Goal: Book appointment/travel/reservation

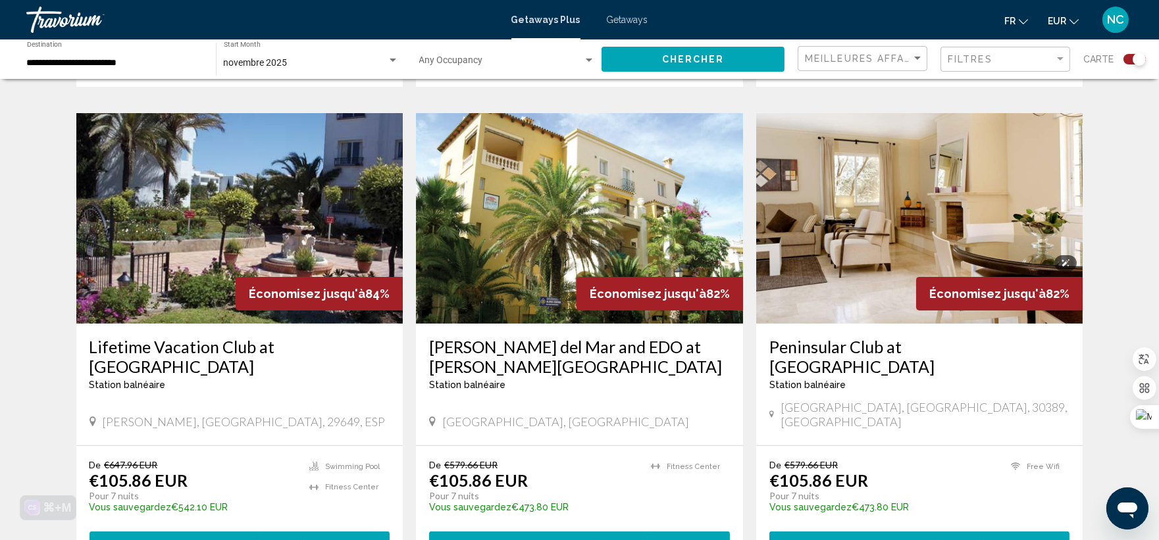
scroll to position [950, 0]
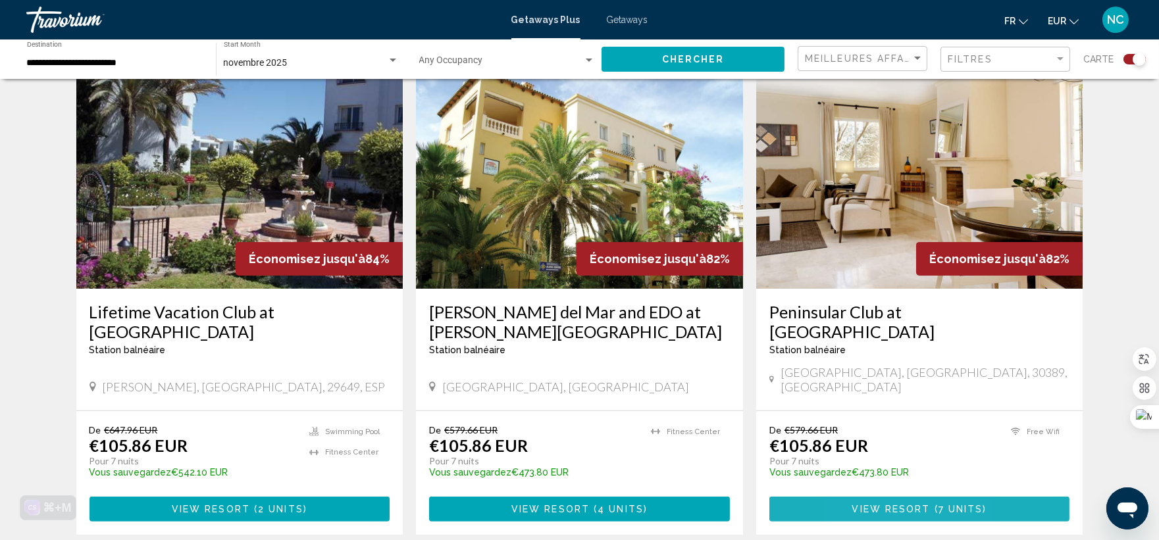
click at [864, 505] on span "View Resort" at bounding box center [891, 510] width 78 height 11
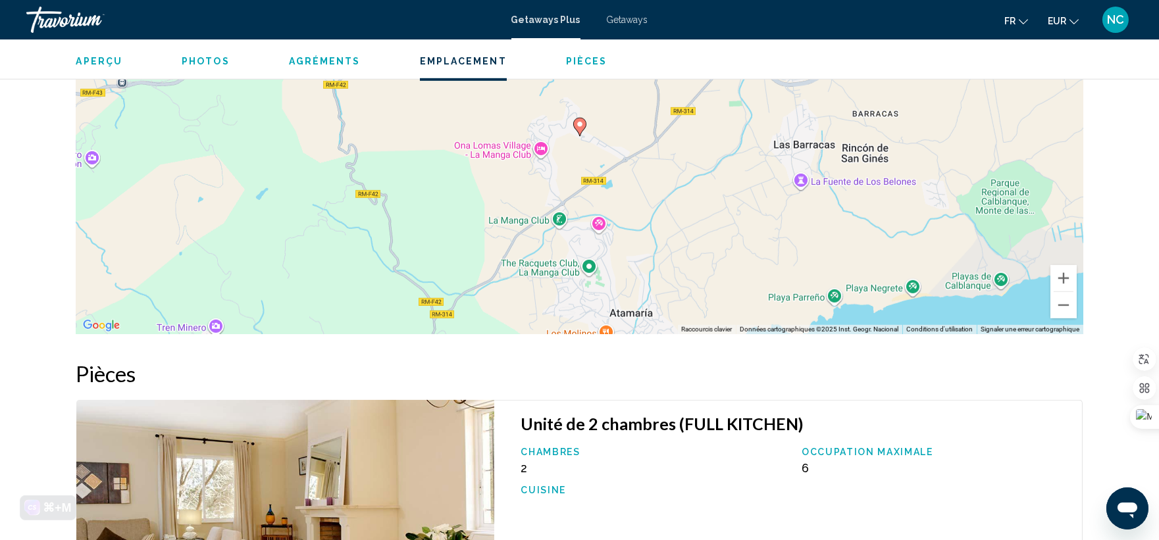
scroll to position [1536, 0]
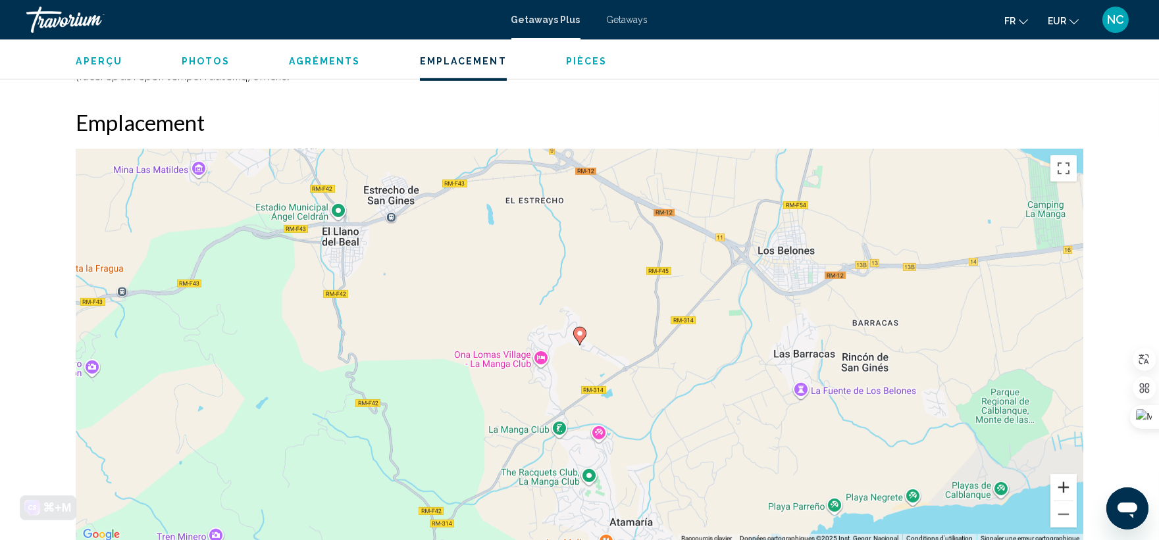
click at [1064, 475] on button "Zoom avant" at bounding box center [1064, 488] width 26 height 26
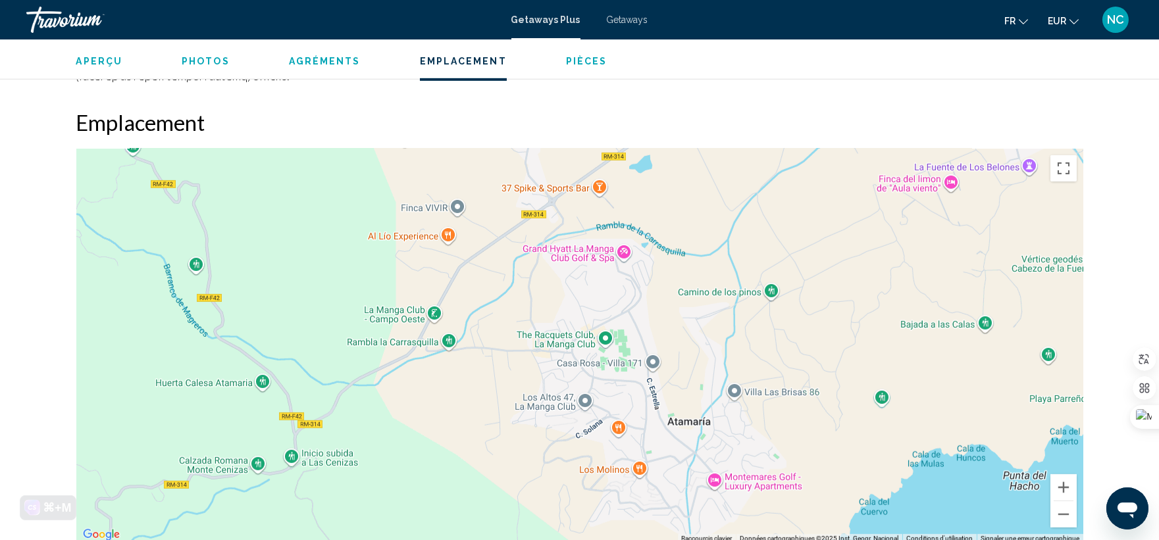
drag, startPoint x: 767, startPoint y: 367, endPoint x: 771, endPoint y: 88, distance: 278.5
click at [771, 109] on div "Emplacement ← Déplacement vers la gauche → Déplacement vers la droite ↑ Déplace…" at bounding box center [579, 326] width 1007 height 434
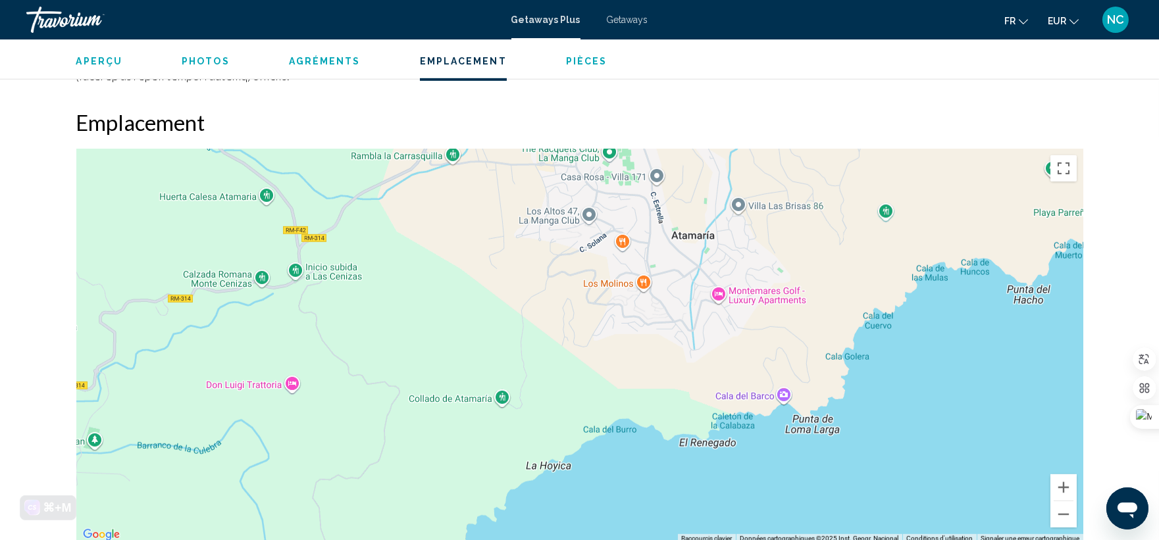
drag, startPoint x: 695, startPoint y: 353, endPoint x: 700, endPoint y: 165, distance: 189.0
click at [700, 165] on div "Pour activer le glissement avec le clavier, appuyez sur Alt+Entrée. Une fois ce…" at bounding box center [579, 346] width 1007 height 395
click at [762, 276] on div "Main content" at bounding box center [579, 346] width 1007 height 395
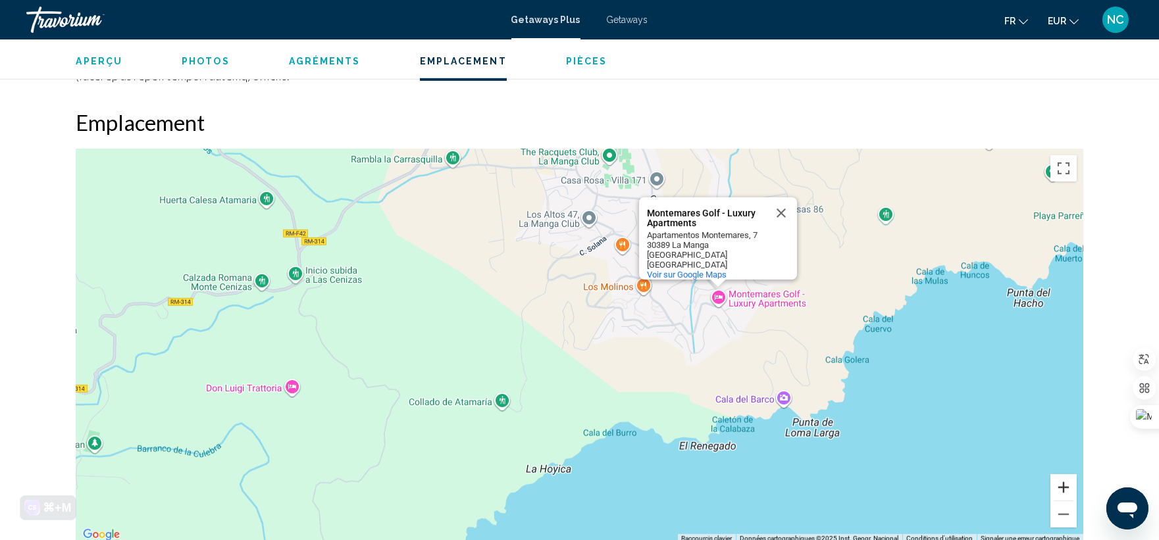
click at [1065, 475] on button "Zoom avant" at bounding box center [1064, 488] width 26 height 26
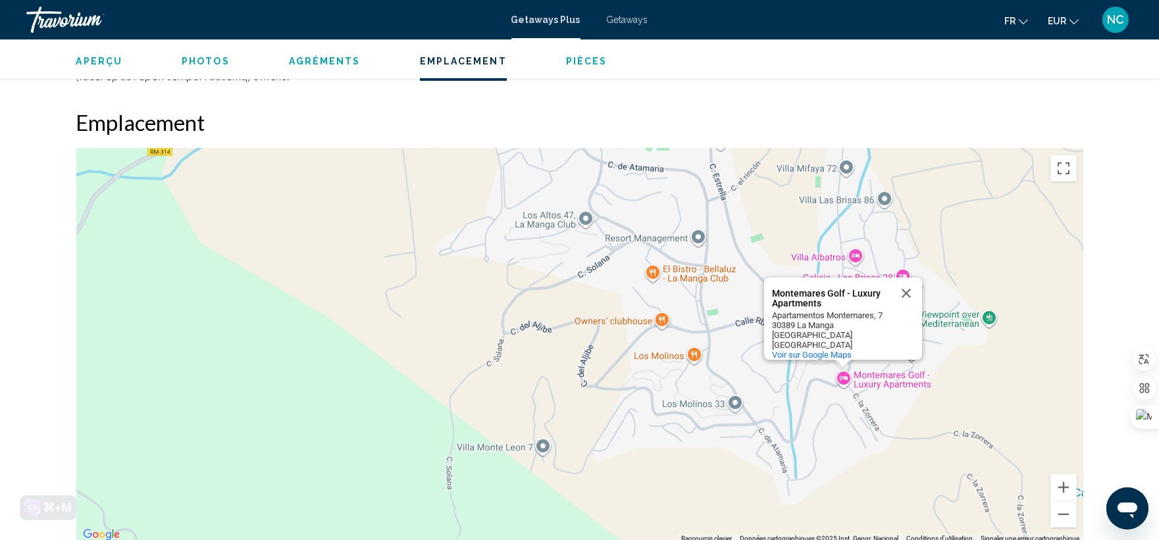
drag, startPoint x: 878, startPoint y: 445, endPoint x: 881, endPoint y: 491, distance: 46.2
click at [881, 491] on div "Montemares Golf - Luxury Apartments Montemares Golf - Luxury Apartments Apartam…" at bounding box center [579, 346] width 1007 height 395
click at [906, 278] on button "Fermer" at bounding box center [907, 294] width 32 height 32
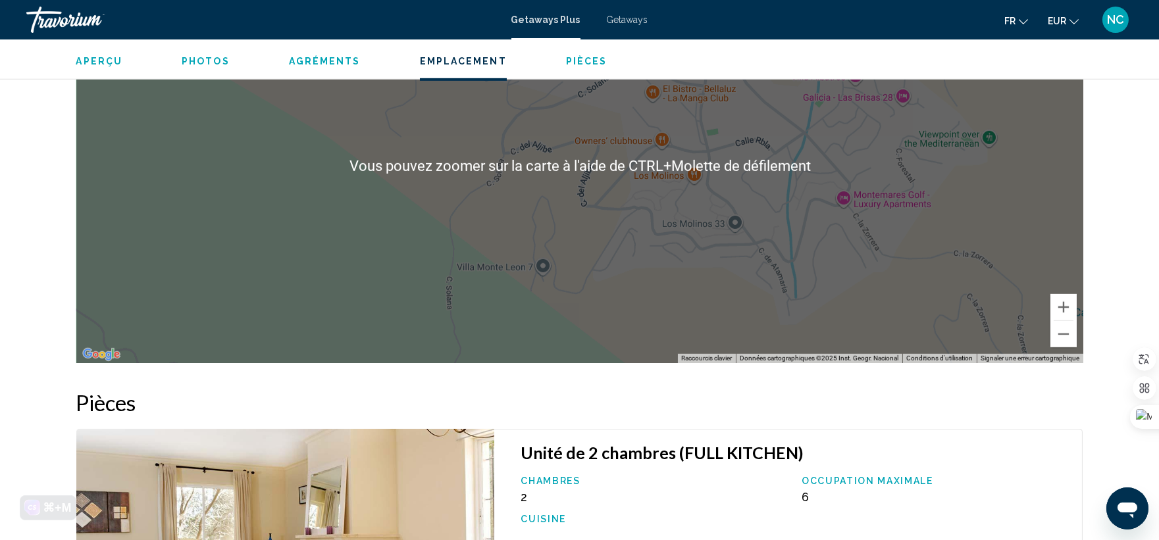
scroll to position [1755, 0]
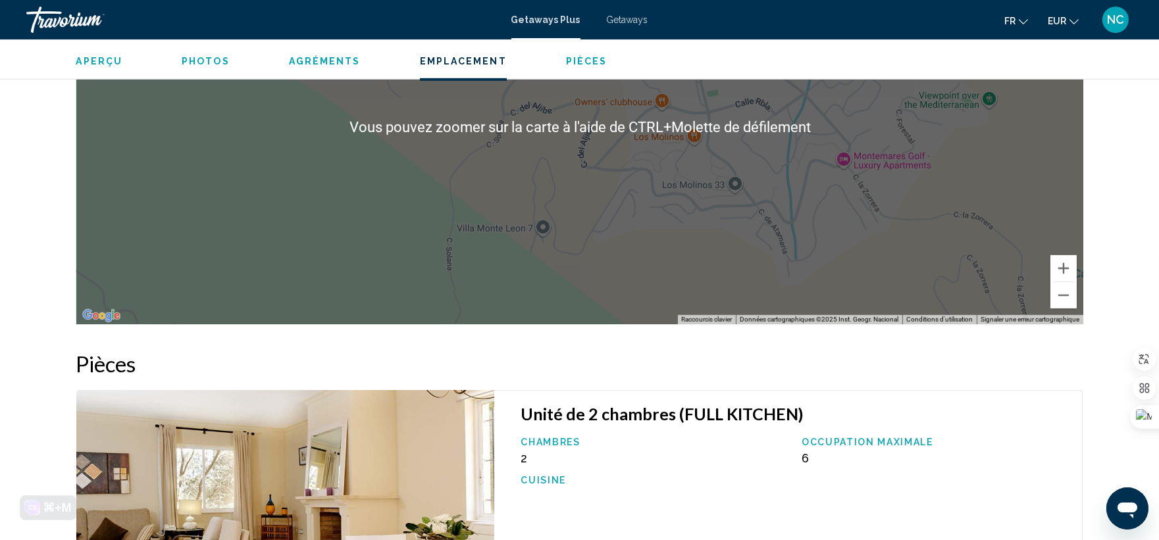
click at [929, 238] on div "Main content" at bounding box center [579, 127] width 1007 height 395
click at [1069, 282] on button "Zoom arrière" at bounding box center [1064, 295] width 26 height 26
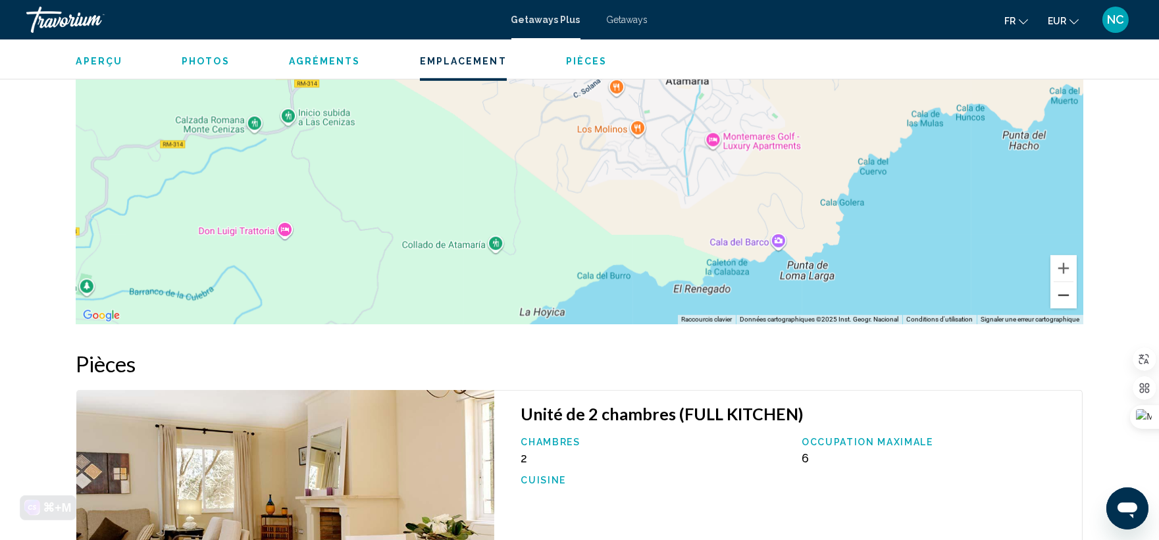
click at [1069, 282] on button "Zoom arrière" at bounding box center [1064, 295] width 26 height 26
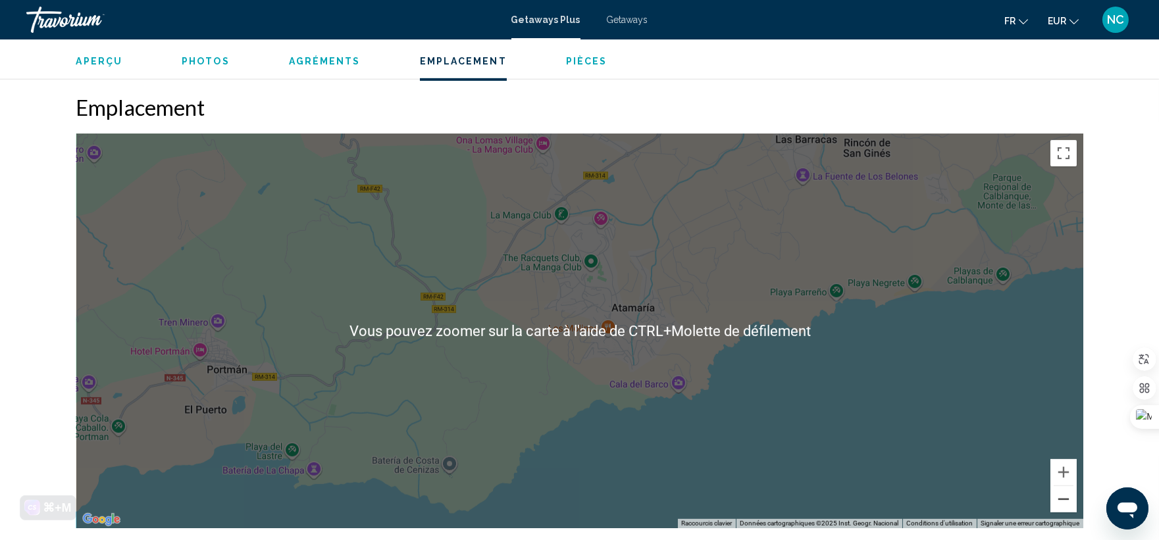
scroll to position [1536, 0]
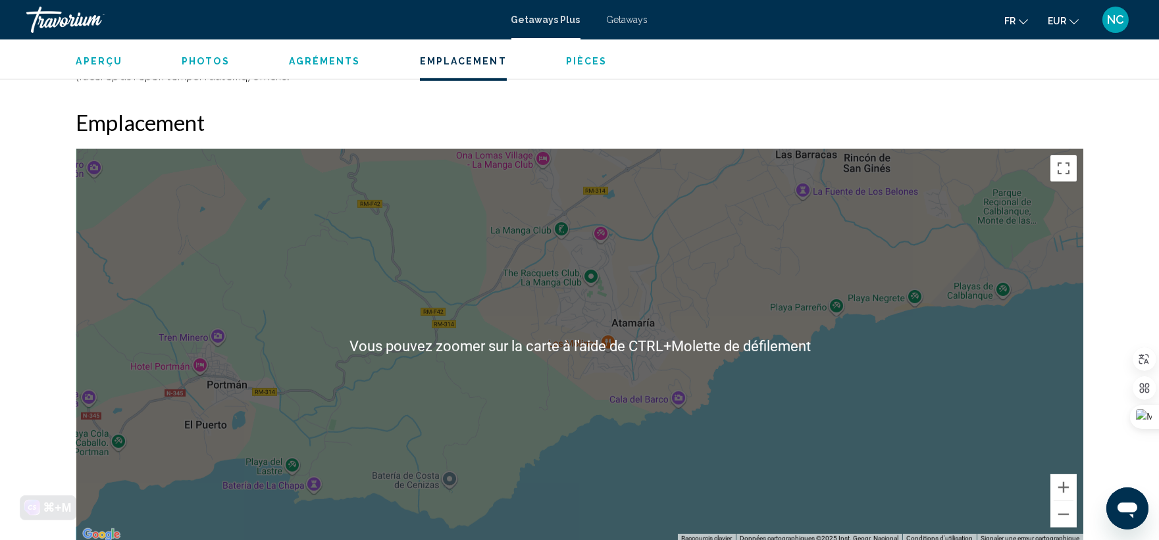
click at [652, 283] on div "Pour activer le glissement avec le clavier, appuyez sur Alt+Entrée. Une fois ce…" at bounding box center [579, 346] width 1007 height 395
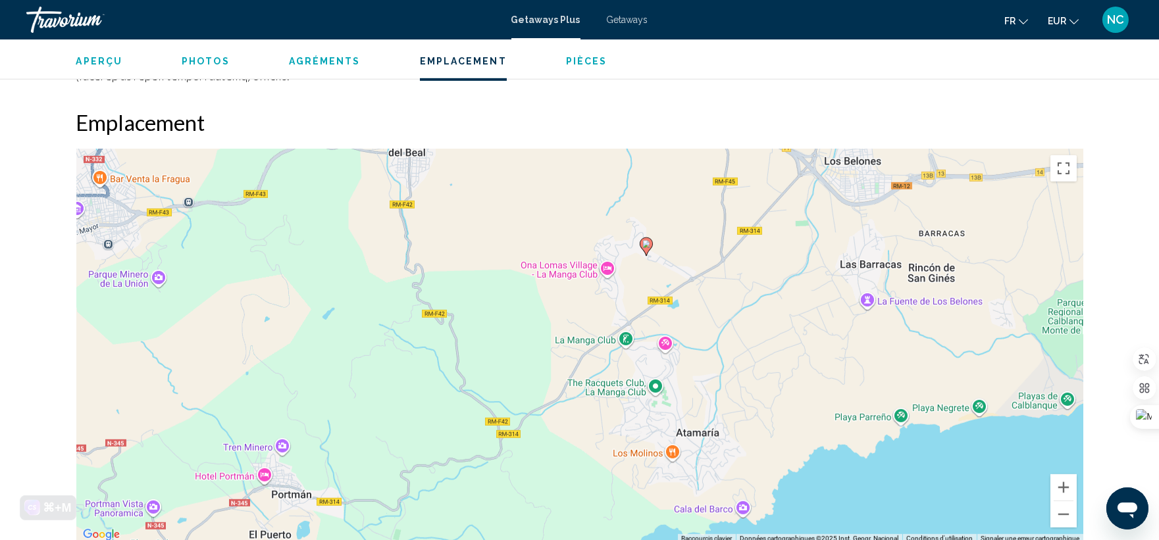
drag, startPoint x: 575, startPoint y: 284, endPoint x: 645, endPoint y: 403, distance: 138.1
click at [645, 403] on div "Pour activer le glissement avec le clavier, appuyez sur Alt+Entrée. Une fois ce…" at bounding box center [579, 346] width 1007 height 395
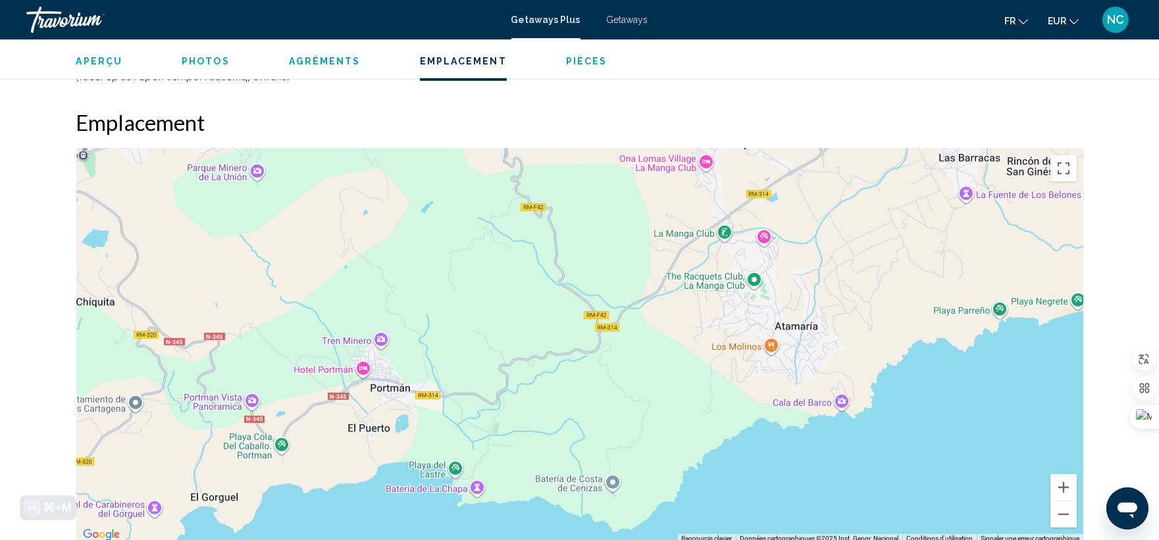
drag, startPoint x: 415, startPoint y: 288, endPoint x: 515, endPoint y: 185, distance: 143.8
click at [515, 185] on div "Pour activer le glissement avec le clavier, appuyez sur Alt+Entrée. Une fois ce…" at bounding box center [579, 346] width 1007 height 395
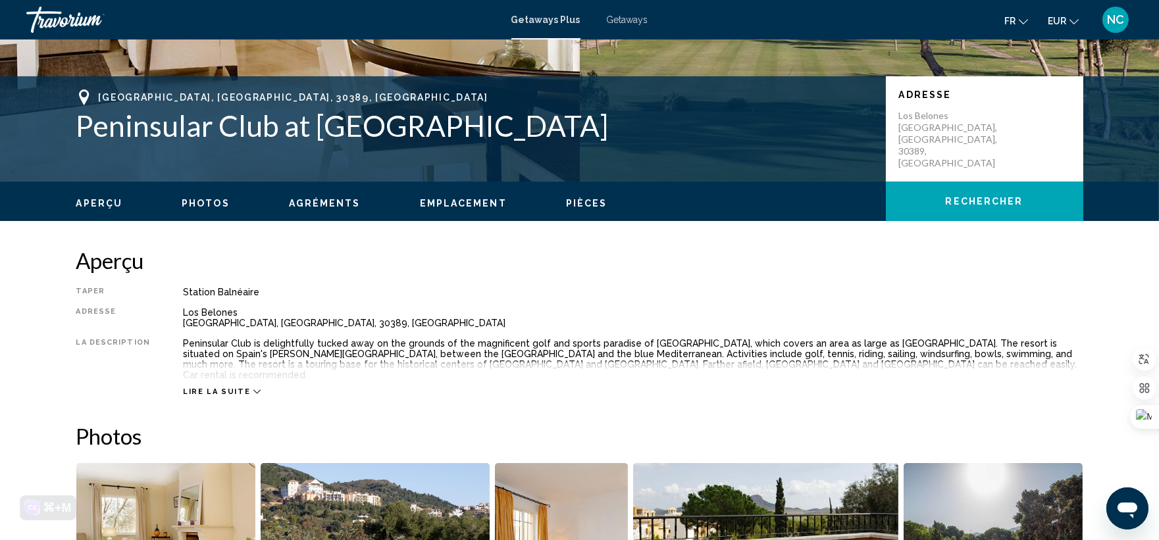
scroll to position [0, 0]
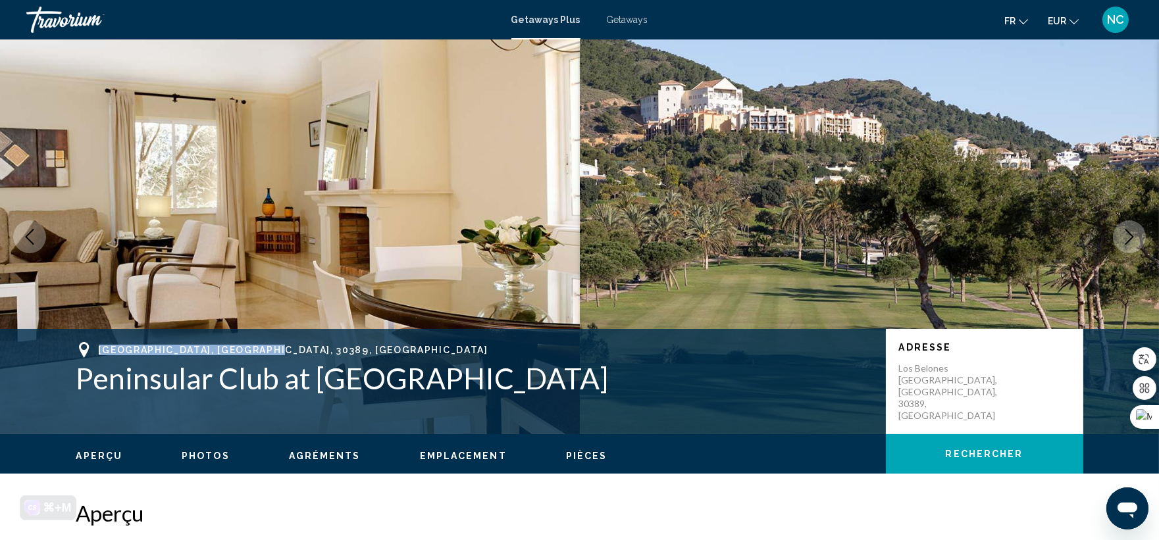
drag, startPoint x: 95, startPoint y: 346, endPoint x: 277, endPoint y: 353, distance: 182.5
click at [277, 353] on div "[GEOGRAPHIC_DATA], [GEOGRAPHIC_DATA], 30389, [GEOGRAPHIC_DATA]" at bounding box center [474, 350] width 796 height 16
drag, startPoint x: 274, startPoint y: 352, endPoint x: 146, endPoint y: 252, distance: 162.7
click at [183, 248] on img "Main content" at bounding box center [290, 236] width 580 height 395
click at [106, 351] on span "[GEOGRAPHIC_DATA], [GEOGRAPHIC_DATA], 30389, [GEOGRAPHIC_DATA]" at bounding box center [294, 350] width 390 height 11
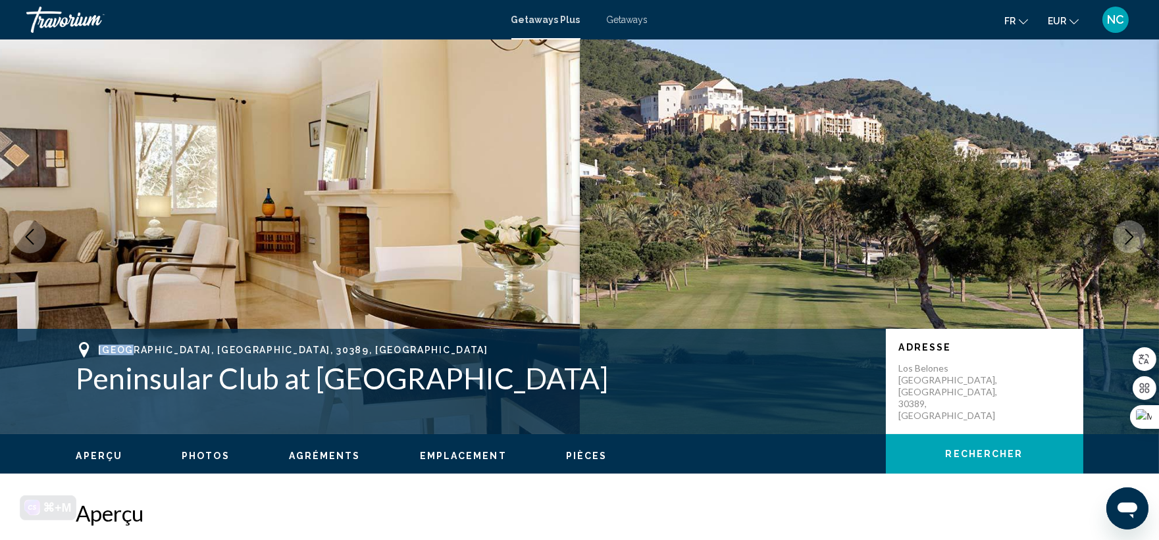
drag, startPoint x: 101, startPoint y: 350, endPoint x: 134, endPoint y: 351, distance: 33.6
click at [134, 351] on span "[GEOGRAPHIC_DATA], [GEOGRAPHIC_DATA], 30389, [GEOGRAPHIC_DATA]" at bounding box center [294, 350] width 390 height 11
click at [126, 357] on div "[GEOGRAPHIC_DATA], [GEOGRAPHIC_DATA], 30389, [GEOGRAPHIC_DATA]" at bounding box center [474, 350] width 796 height 16
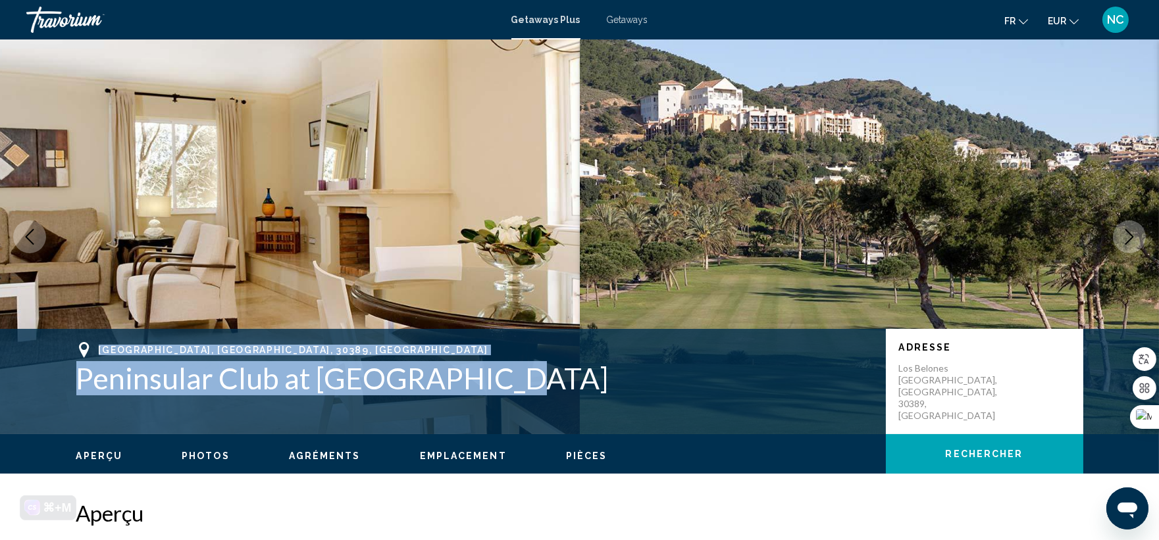
drag, startPoint x: 100, startPoint y: 351, endPoint x: 503, endPoint y: 392, distance: 405.0
click at [503, 392] on div "[GEOGRAPHIC_DATA], ESP Peninsular Club at [GEOGRAPHIC_DATA]" at bounding box center [474, 368] width 796 height 53
copy div "[GEOGRAPHIC_DATA], ESP Peninsular Club at [GEOGRAPHIC_DATA]"
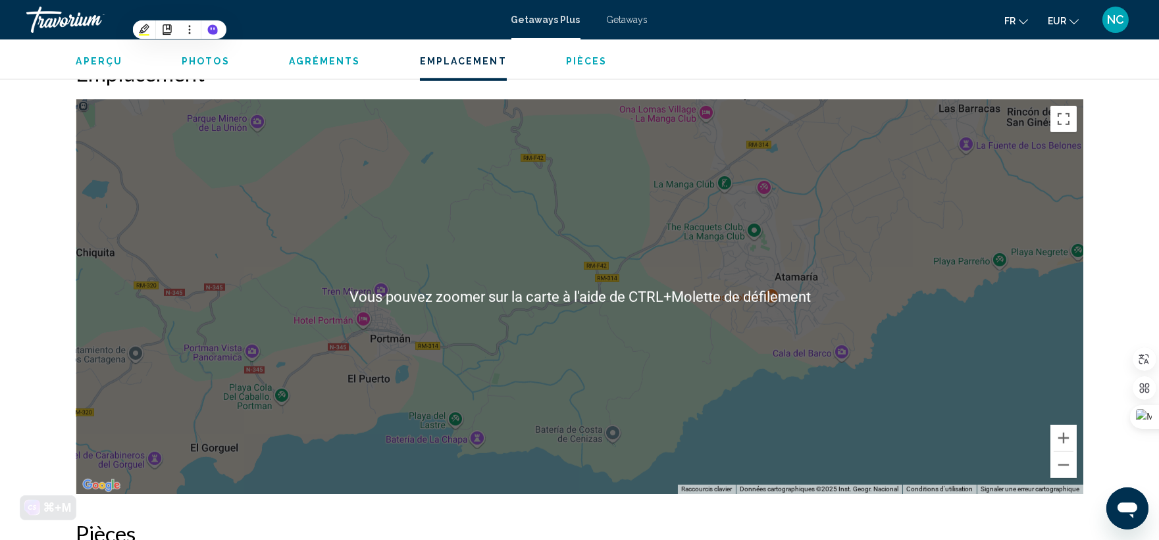
scroll to position [1682, 0]
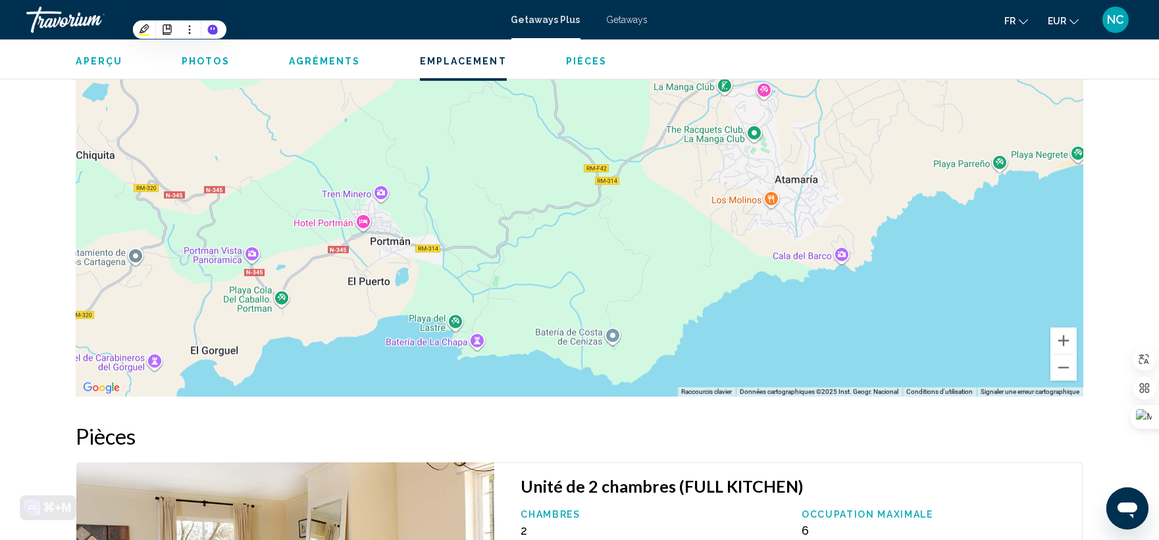
click at [679, 238] on div "Pour activer le glissement avec le clavier, appuyez sur Alt+Entrée. Une fois ce…" at bounding box center [579, 199] width 1007 height 395
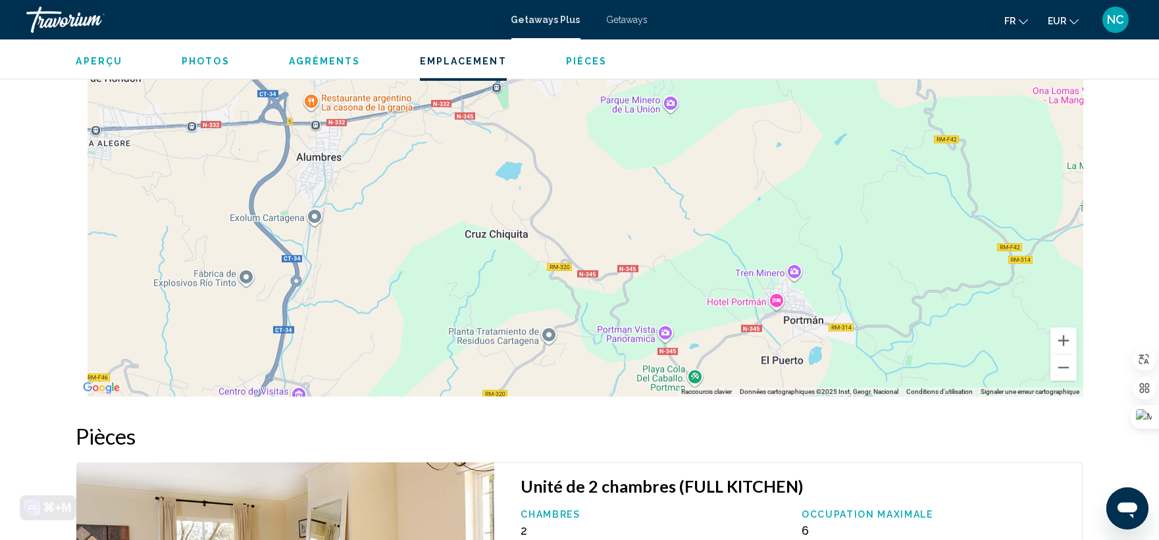
drag, startPoint x: 590, startPoint y: 247, endPoint x: 993, endPoint y: 317, distance: 408.1
click at [993, 317] on div "Pour activer le glissement avec le clavier, appuyez sur Alt+Entrée. Une fois ce…" at bounding box center [579, 199] width 1007 height 395
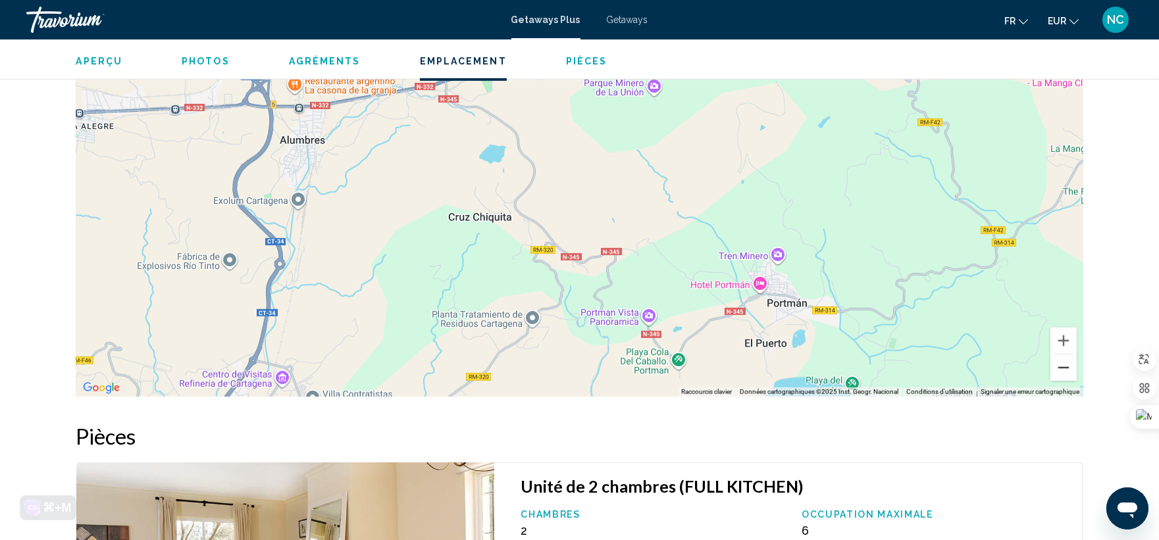
click at [1064, 355] on button "Zoom arrière" at bounding box center [1064, 368] width 26 height 26
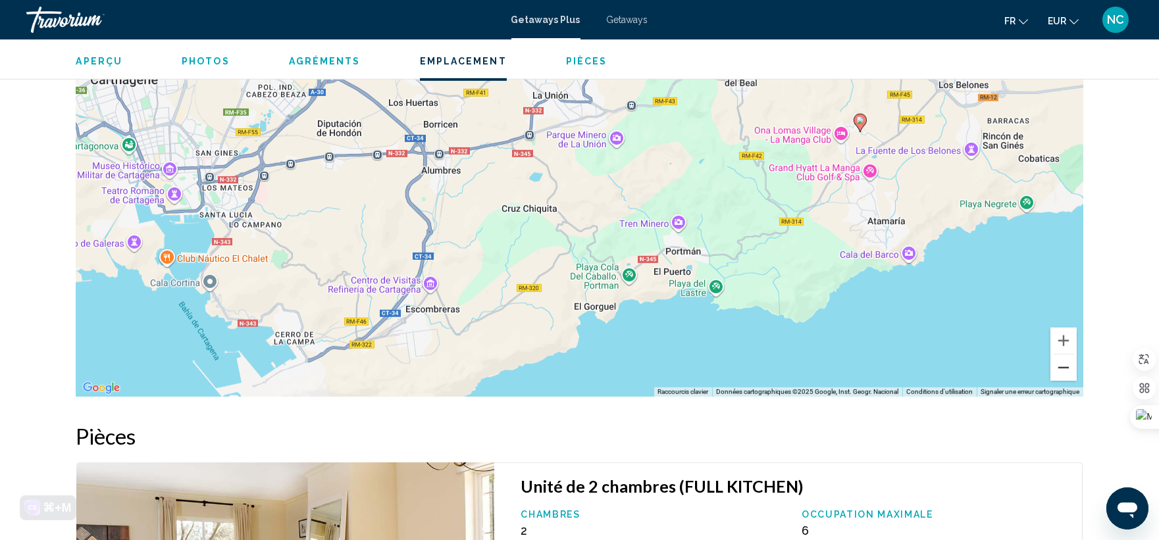
click at [1064, 355] on button "Zoom arrière" at bounding box center [1064, 368] width 26 height 26
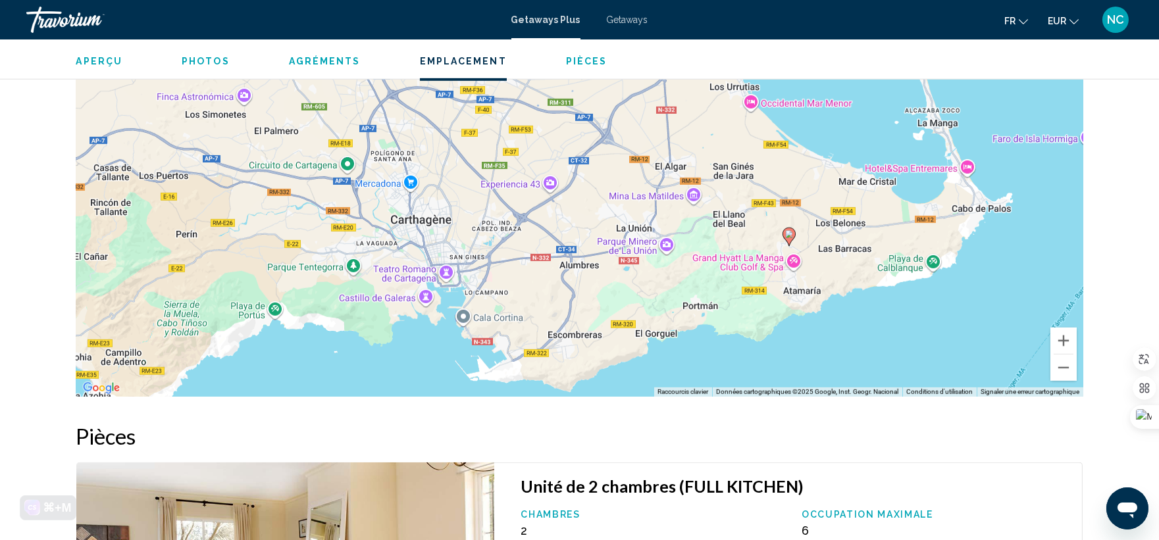
drag, startPoint x: 816, startPoint y: 285, endPoint x: 885, endPoint y: 369, distance: 108.0
click at [885, 369] on div "Pour activer le glissement avec le clavier, appuyez sur Alt+Entrée. Une fois ce…" at bounding box center [579, 199] width 1007 height 395
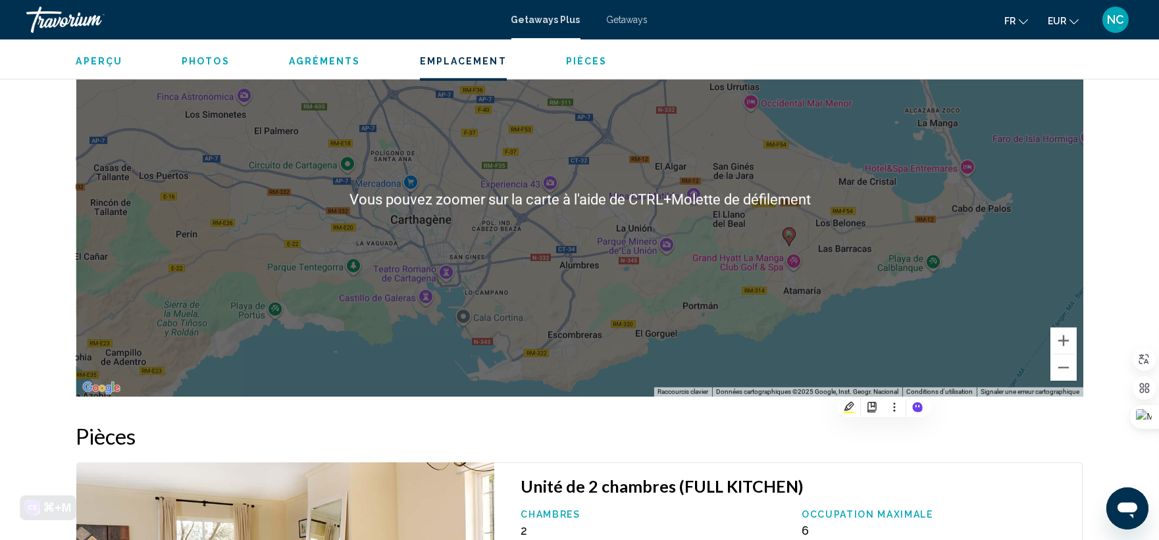
scroll to position [1609, 0]
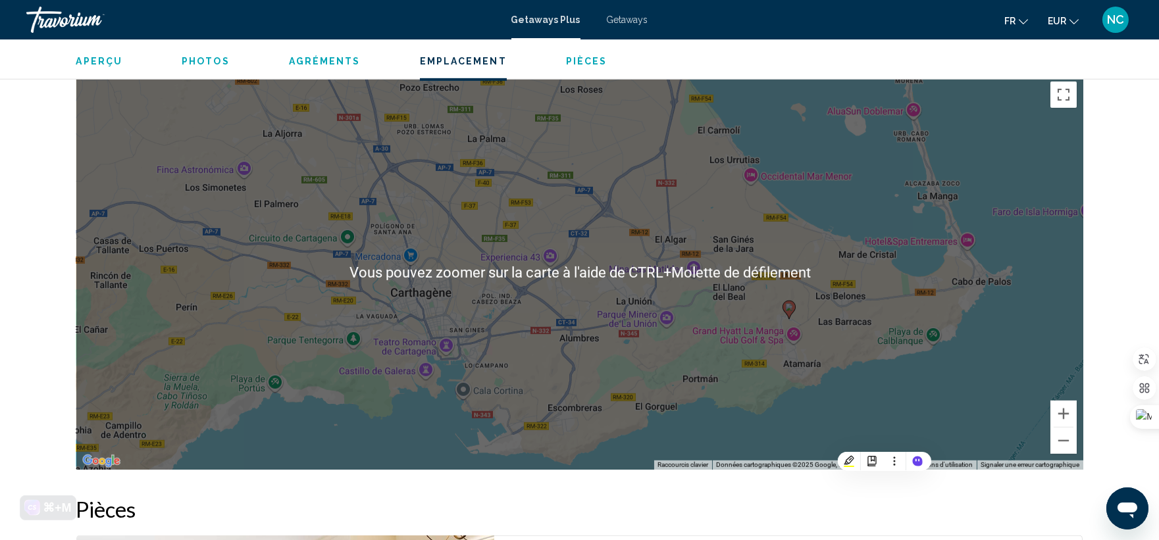
click at [430, 292] on div "Pour activer le glissement avec le clavier, appuyez sur Alt+Entrée. Une fois ce…" at bounding box center [579, 272] width 1007 height 395
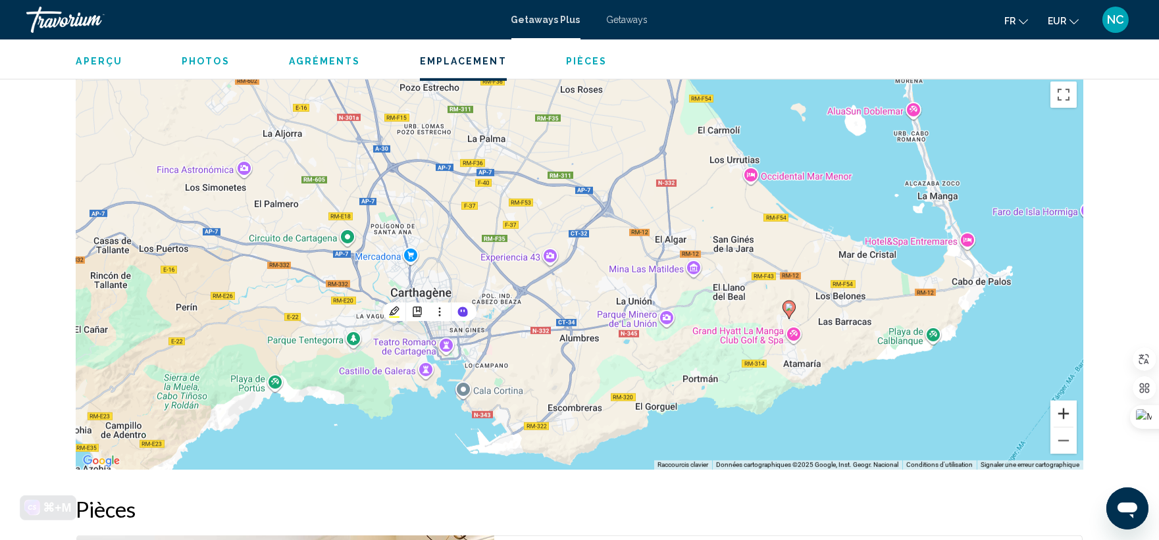
click at [1064, 401] on button "Zoom avant" at bounding box center [1064, 414] width 26 height 26
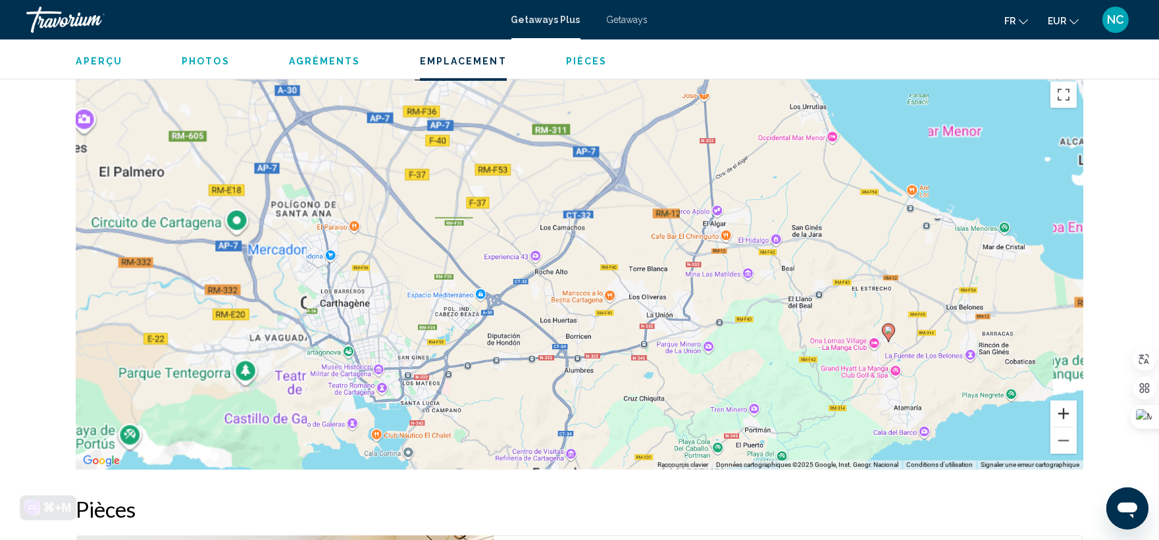
click at [1064, 401] on button "Zoom avant" at bounding box center [1064, 414] width 26 height 26
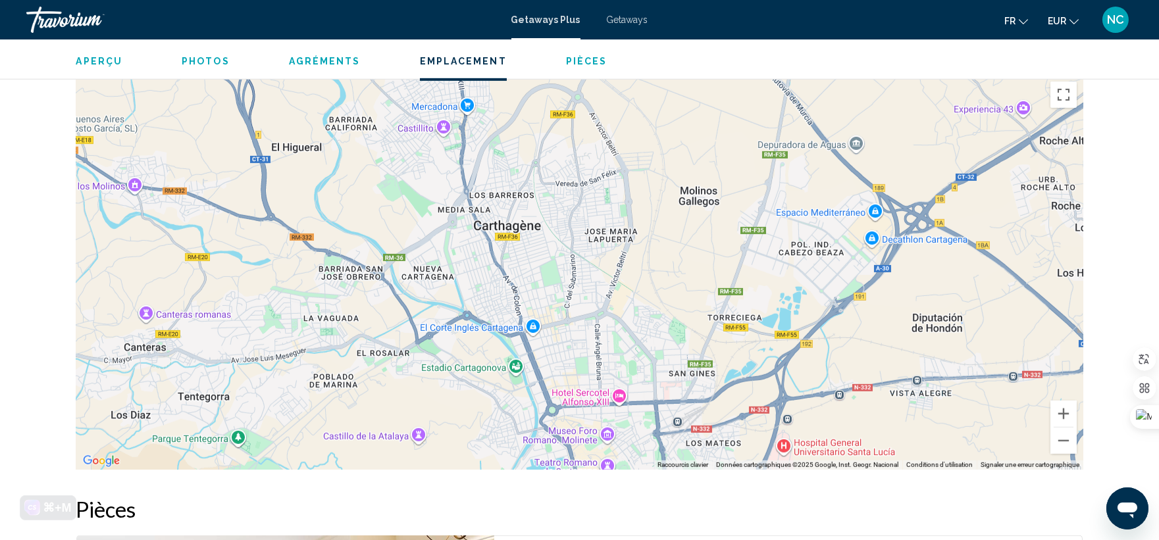
drag, startPoint x: 558, startPoint y: 311, endPoint x: 1124, endPoint y: 182, distance: 581.4
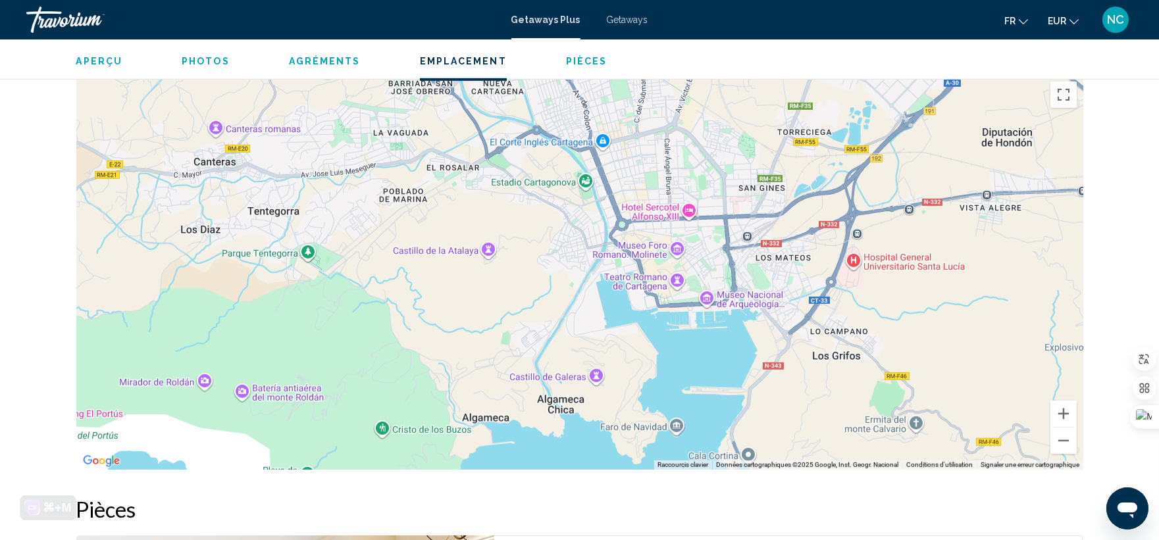
drag, startPoint x: 629, startPoint y: 248, endPoint x: 707, endPoint y: 46, distance: 216.5
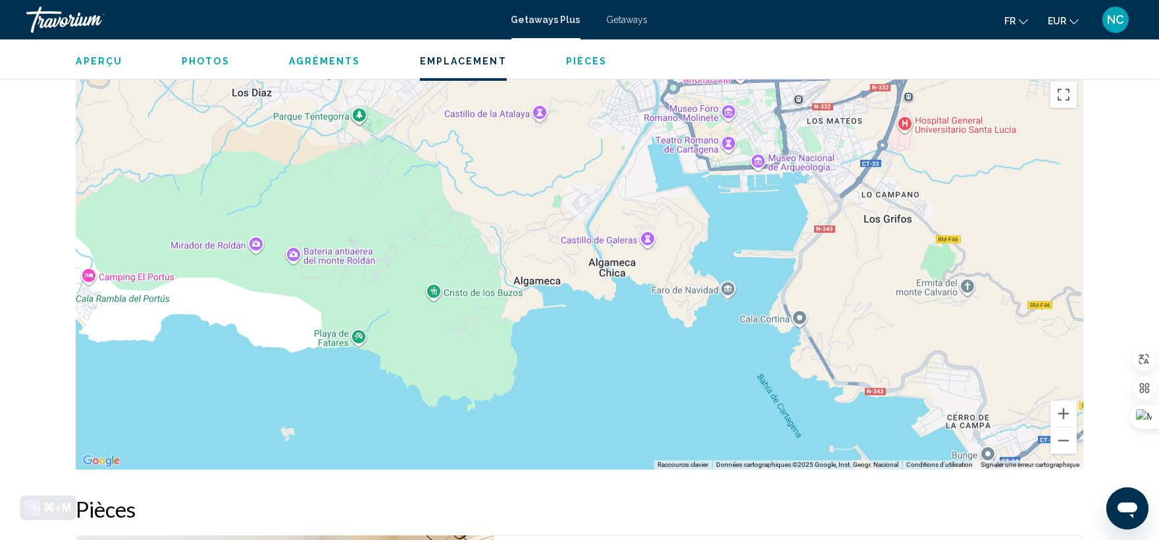
drag, startPoint x: 516, startPoint y: 270, endPoint x: 557, endPoint y: 159, distance: 118.5
click at [557, 159] on div "Main content" at bounding box center [579, 272] width 1007 height 395
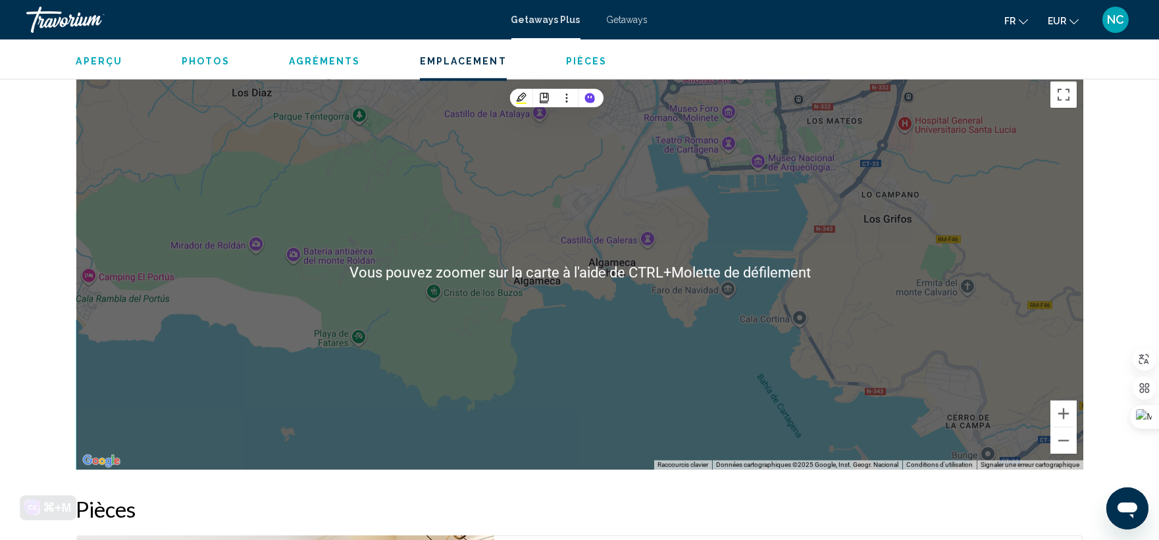
scroll to position [1756, 0]
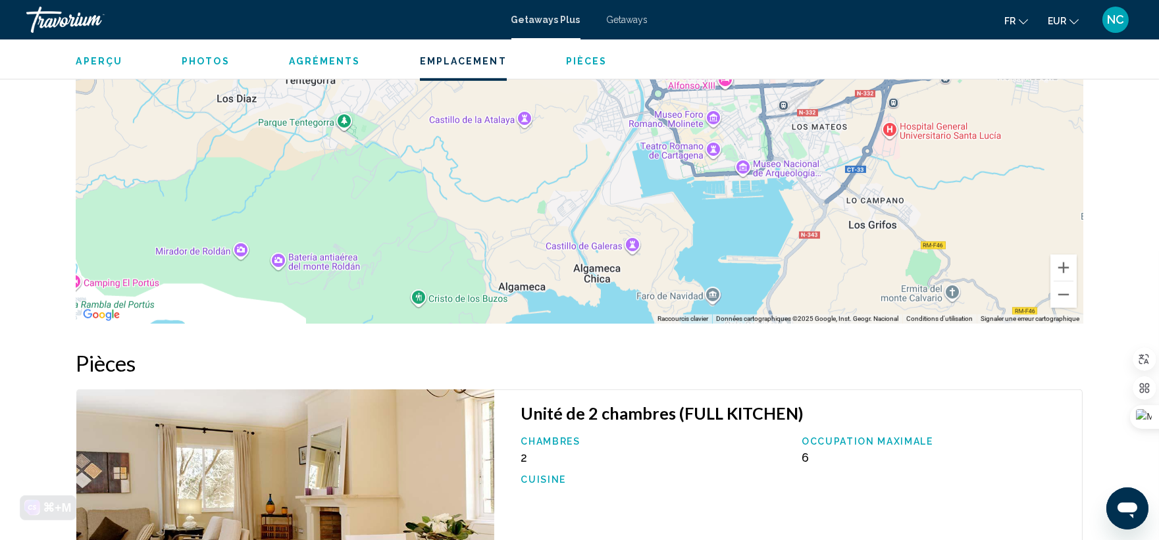
drag, startPoint x: 574, startPoint y: 198, endPoint x: 560, endPoint y: 364, distance: 166.4
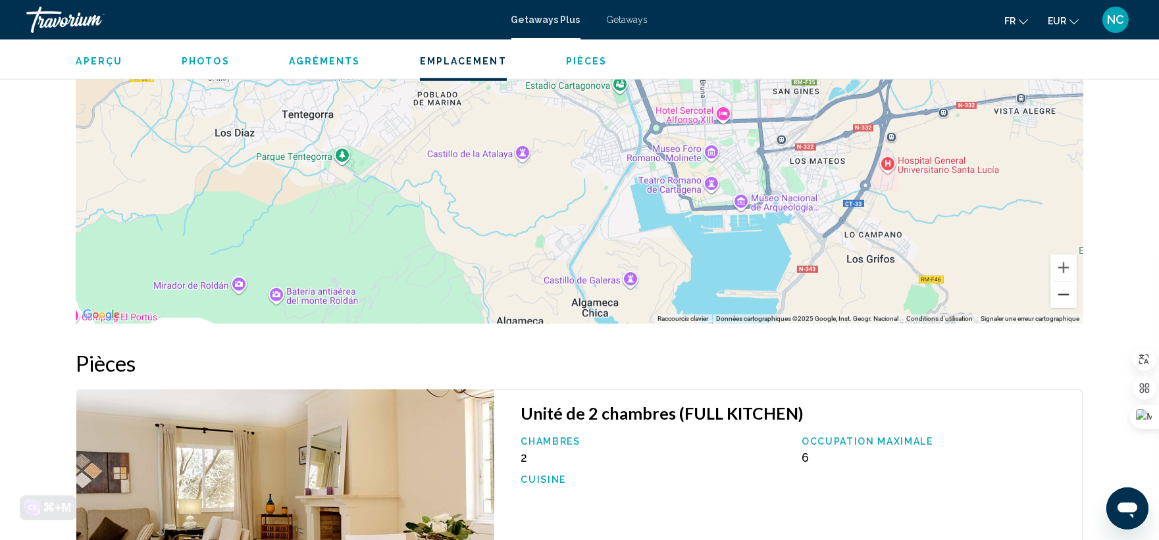
click at [1058, 282] on button "Zoom arrière" at bounding box center [1064, 295] width 26 height 26
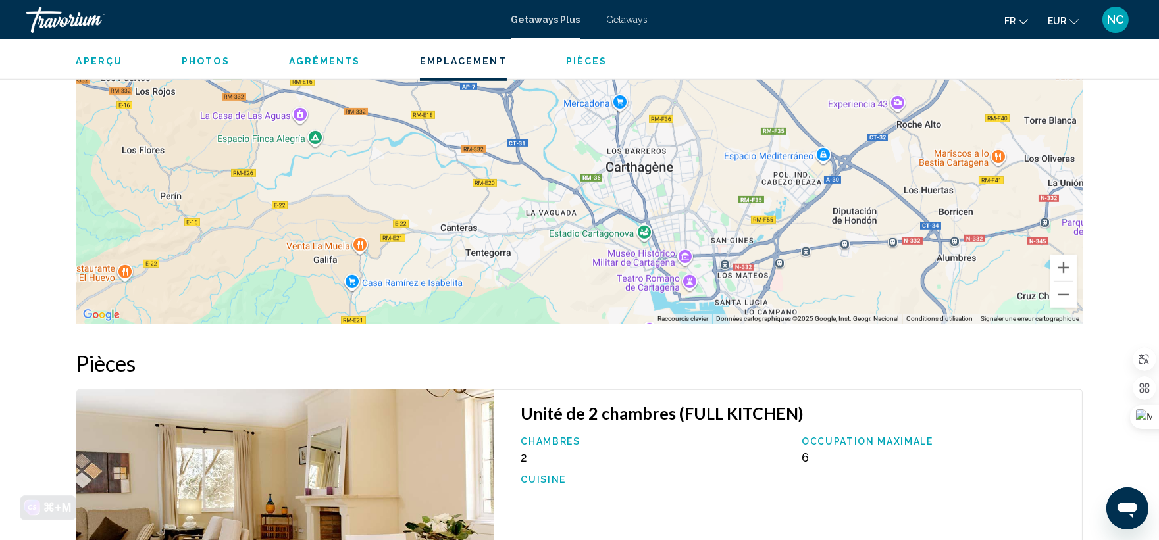
drag, startPoint x: 567, startPoint y: 161, endPoint x: 616, endPoint y: 307, distance: 154.0
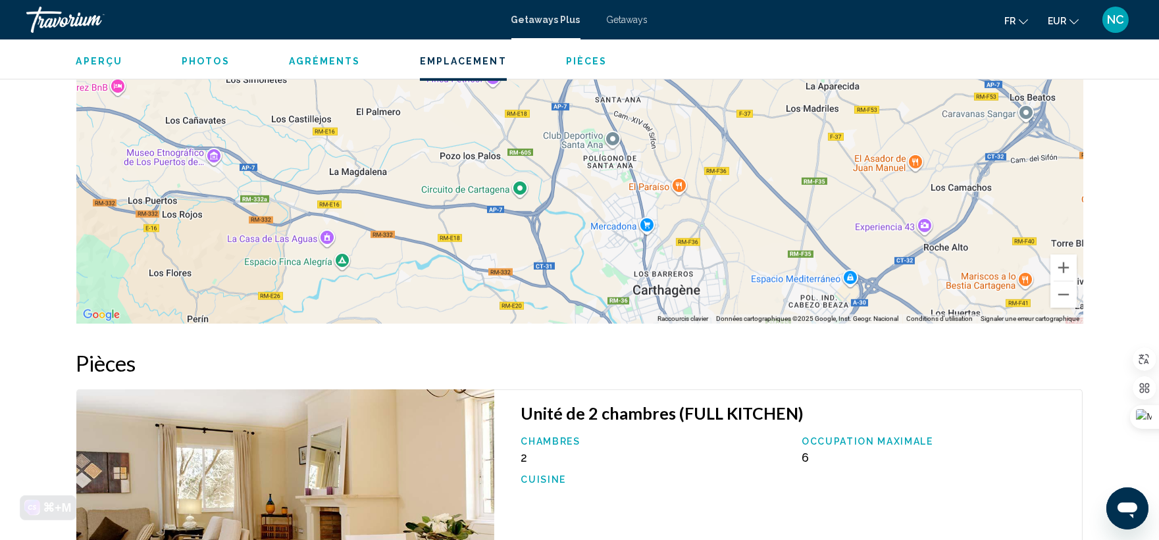
drag, startPoint x: 548, startPoint y: 183, endPoint x: 571, endPoint y: 300, distance: 119.4
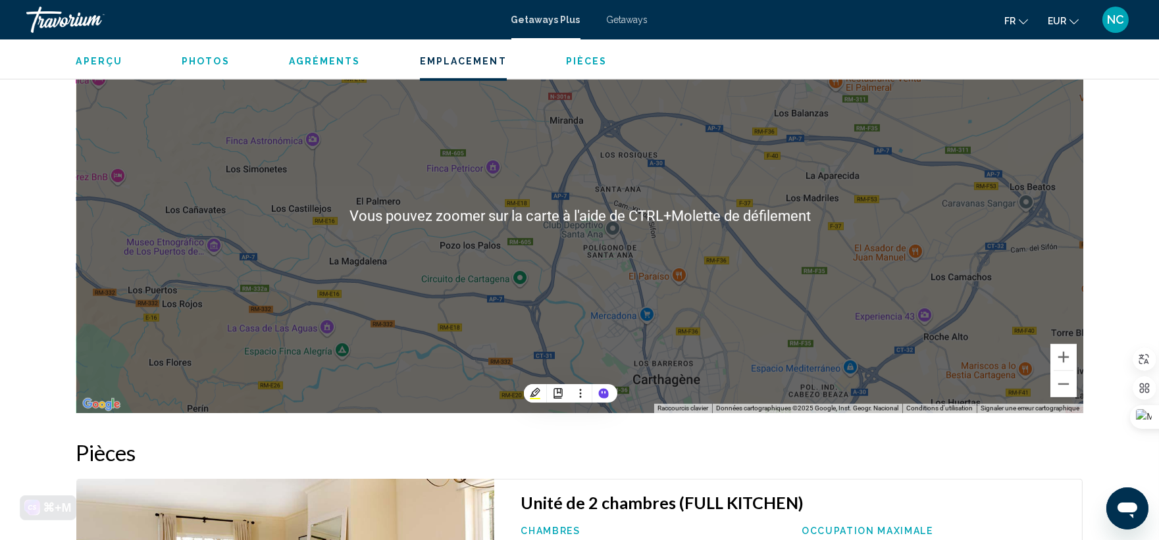
scroll to position [1682, 0]
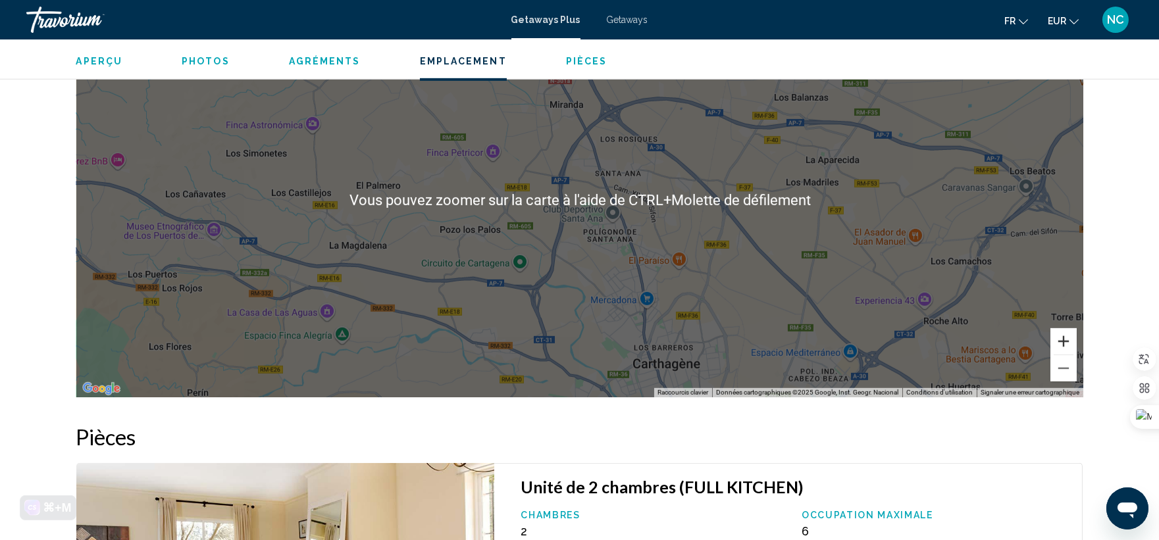
click at [1071, 328] on button "Zoom avant" at bounding box center [1064, 341] width 26 height 26
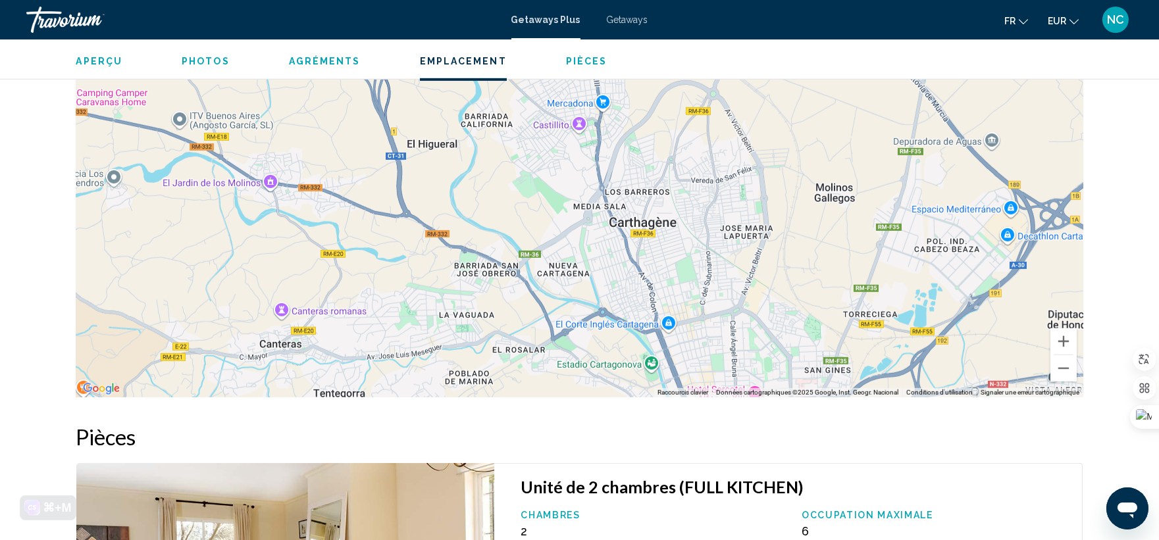
drag, startPoint x: 881, startPoint y: 310, endPoint x: 769, endPoint y: 7, distance: 323.4
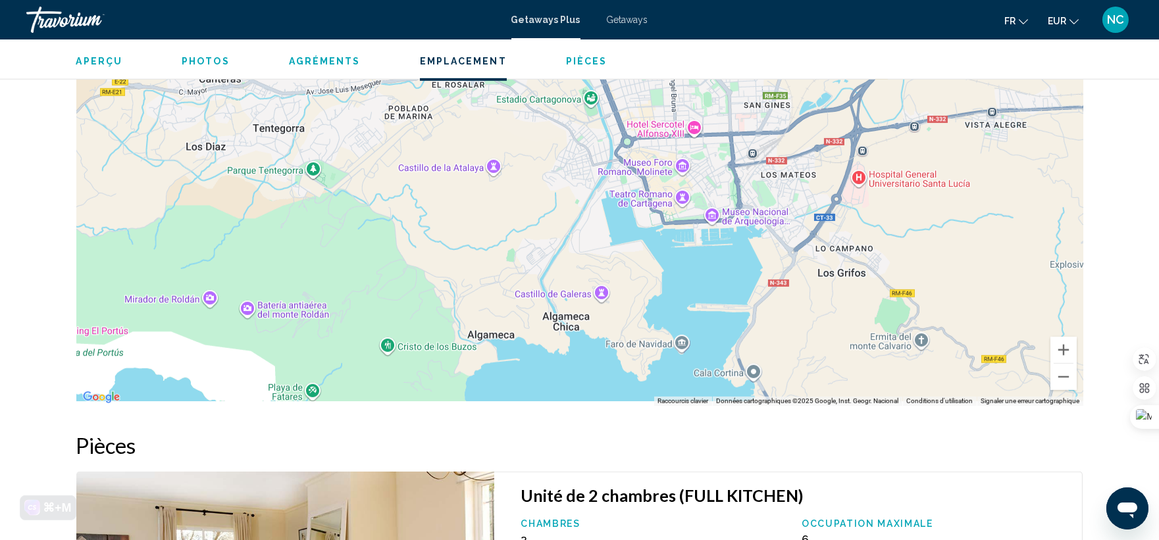
drag, startPoint x: 987, startPoint y: 301, endPoint x: 918, endPoint y: 51, distance: 259.7
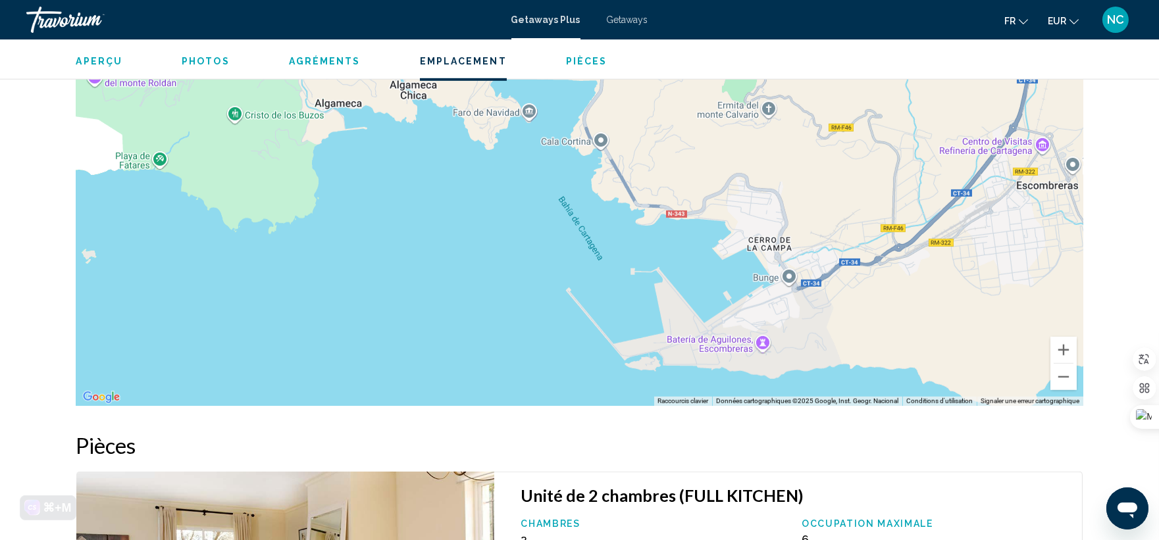
drag, startPoint x: 835, startPoint y: 233, endPoint x: 688, endPoint y: 76, distance: 214.7
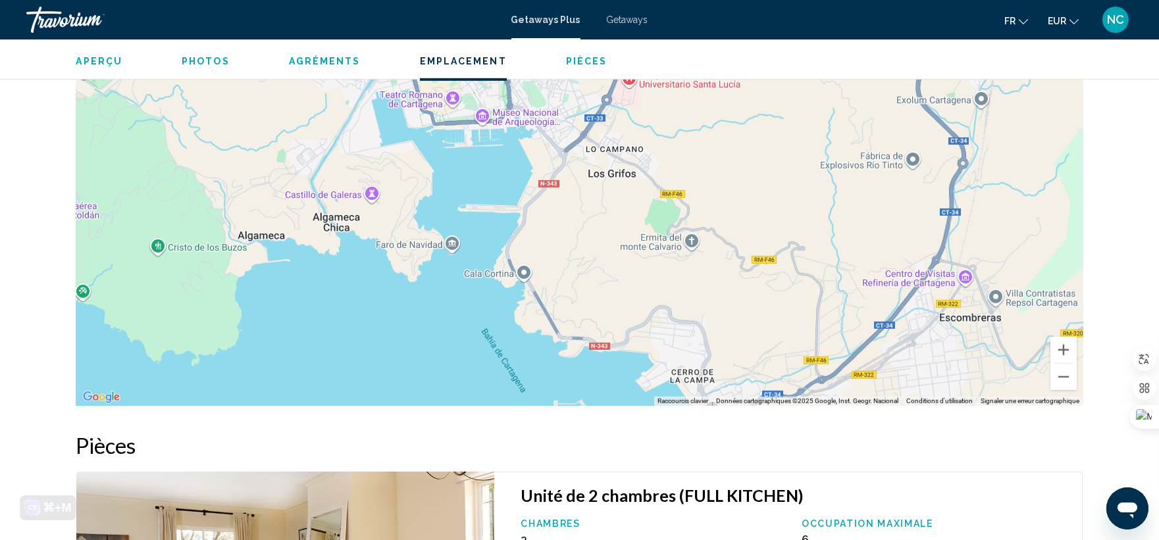
drag, startPoint x: 681, startPoint y: 176, endPoint x: 586, endPoint y: 281, distance: 141.7
click at [587, 278] on div "Main content" at bounding box center [579, 208] width 1007 height 395
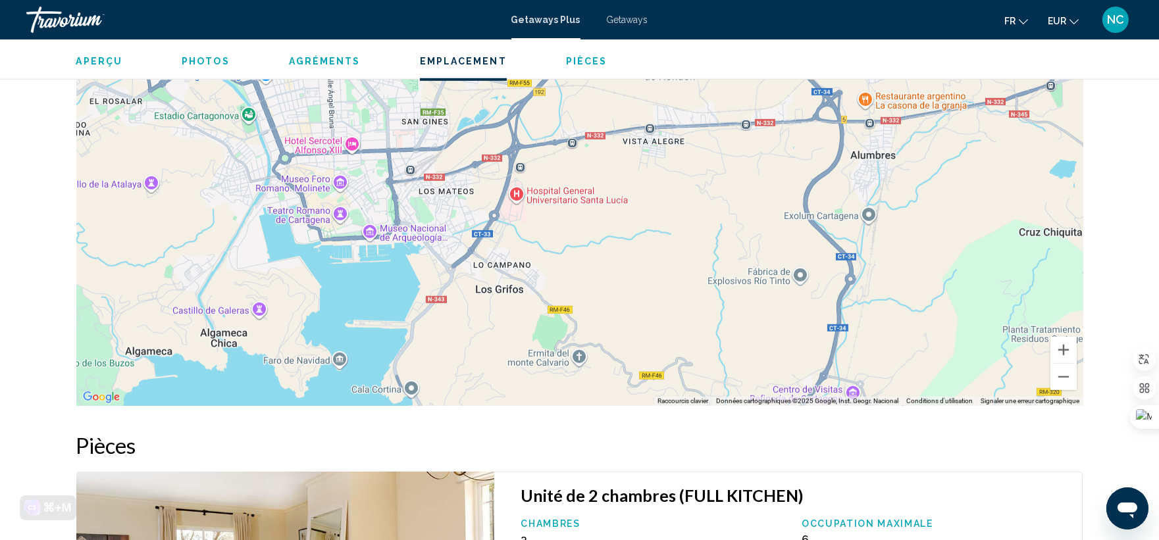
drag, startPoint x: 637, startPoint y: 258, endPoint x: 626, endPoint y: 303, distance: 46.6
click at [626, 303] on div "Main content" at bounding box center [579, 208] width 1007 height 395
click at [1067, 364] on button "Zoom arrière" at bounding box center [1064, 377] width 26 height 26
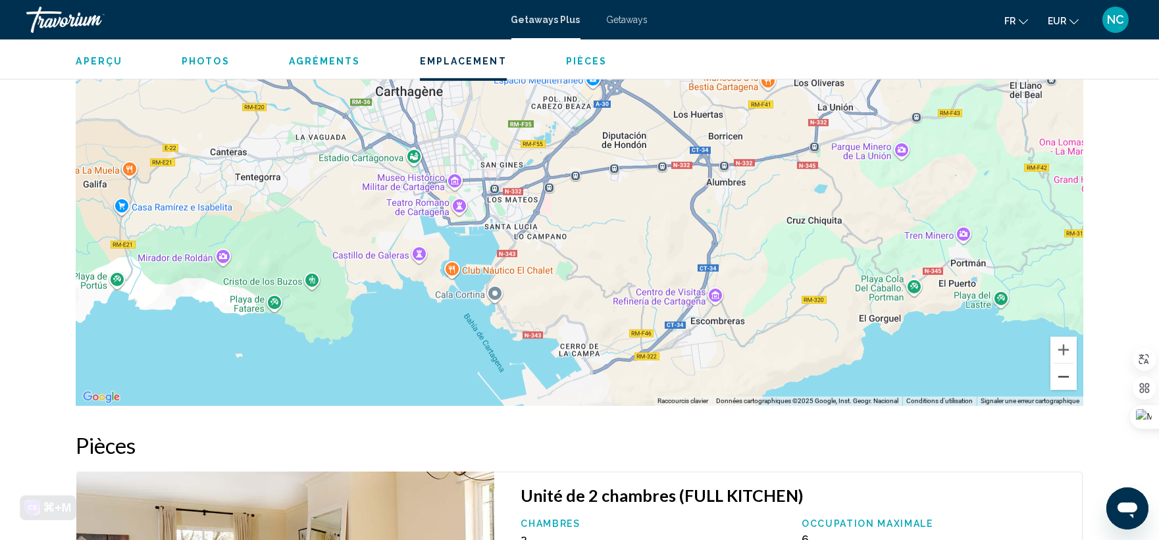
click at [1067, 364] on button "Zoom arrière" at bounding box center [1064, 377] width 26 height 26
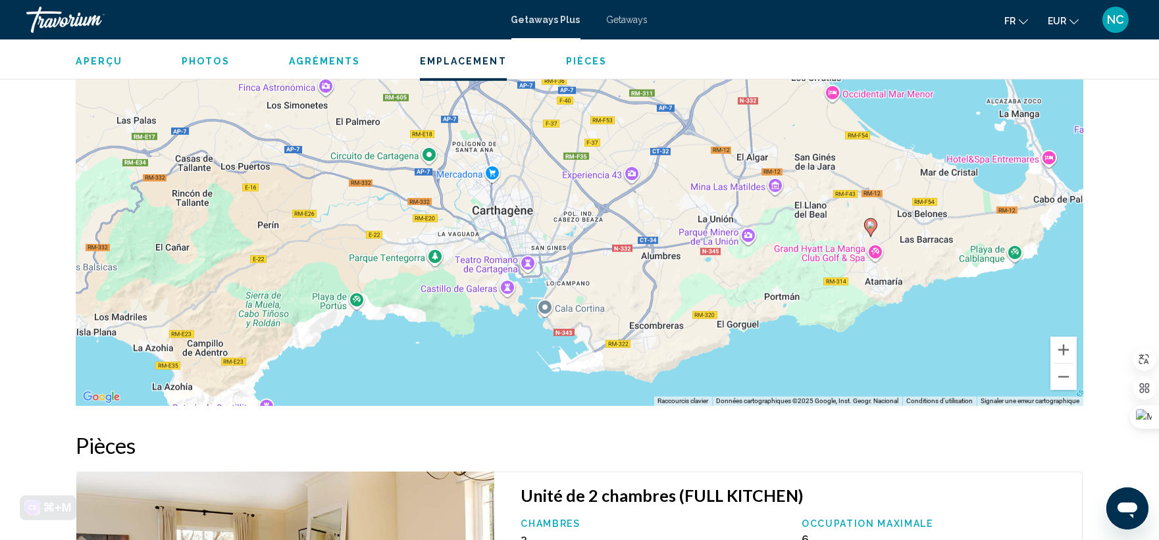
drag, startPoint x: 746, startPoint y: 273, endPoint x: 761, endPoint y: 339, distance: 68.0
click at [754, 336] on div "Pour activer le glissement avec le clavier, appuyez sur Alt+Entrée. Une fois ce…" at bounding box center [579, 208] width 1007 height 395
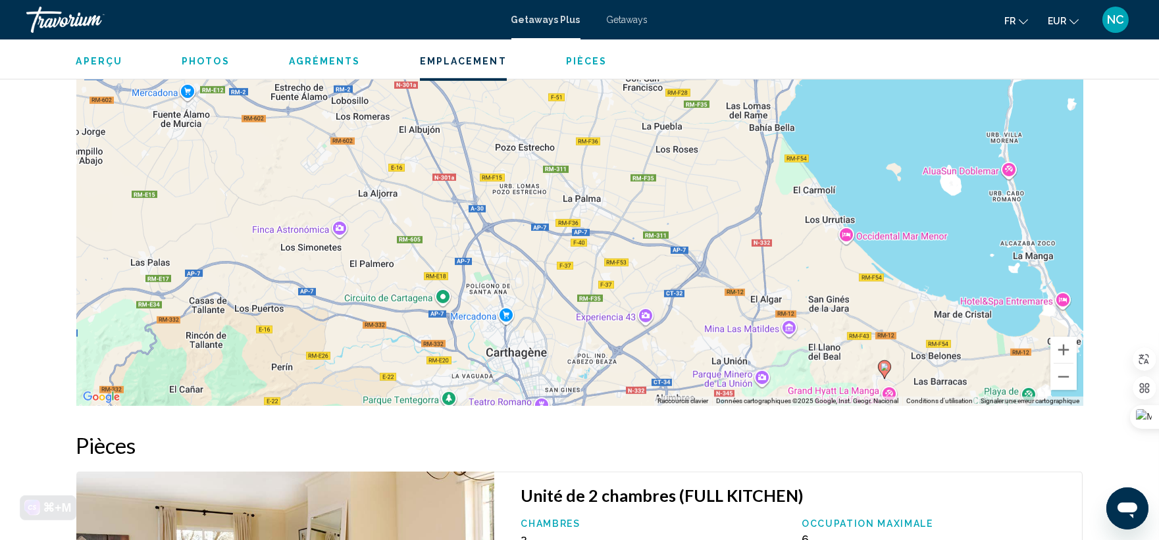
drag, startPoint x: 832, startPoint y: 219, endPoint x: 854, endPoint y: 419, distance: 201.3
click at [852, 407] on div "Aperçu Taper Station balnéaire Tout inclus Pas tout compris Adresse [GEOGRAPHIC…" at bounding box center [580, 77] width 1020 height 2499
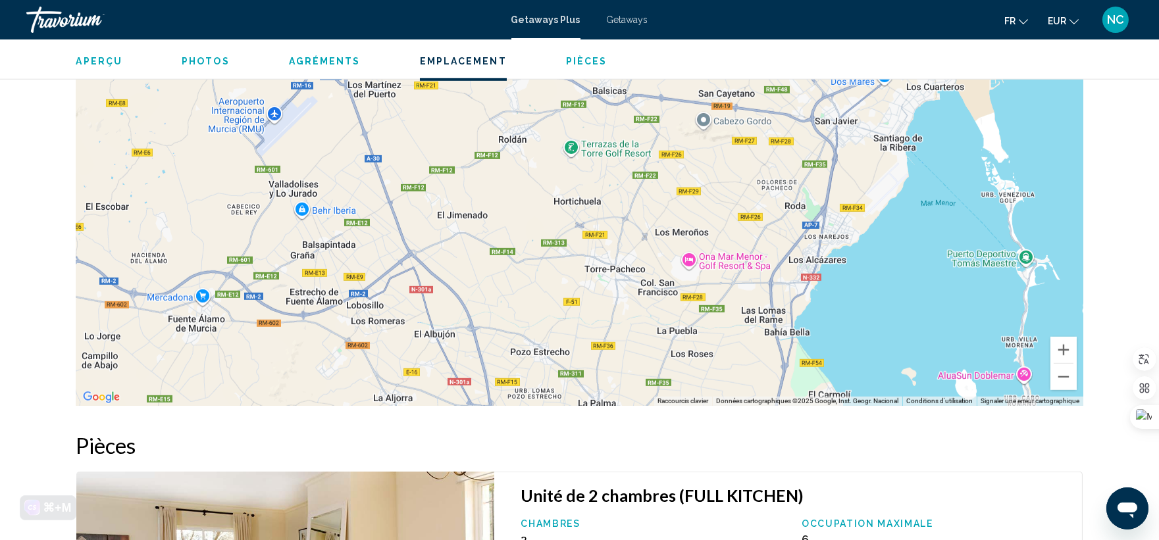
drag, startPoint x: 851, startPoint y: 240, endPoint x: 852, endPoint y: 363, distance: 123.8
click at [852, 359] on div "Pour activer le glissement avec le clavier, appuyez sur Alt+Entrée. Une fois ce…" at bounding box center [579, 208] width 1007 height 395
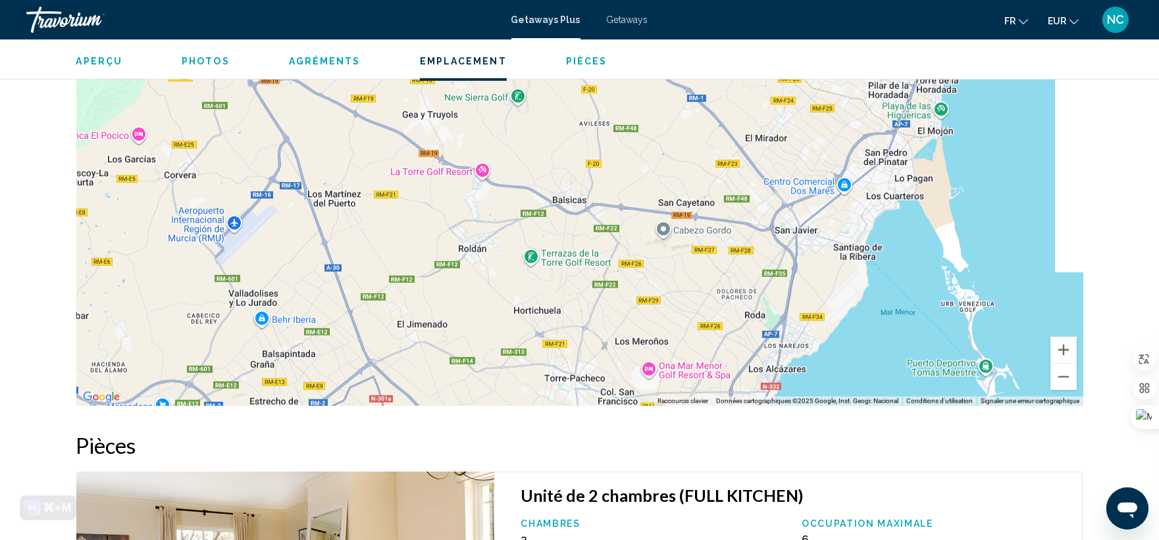
drag, startPoint x: 938, startPoint y: 242, endPoint x: 856, endPoint y: 355, distance: 140.0
click at [856, 354] on div "Main content" at bounding box center [579, 208] width 1007 height 395
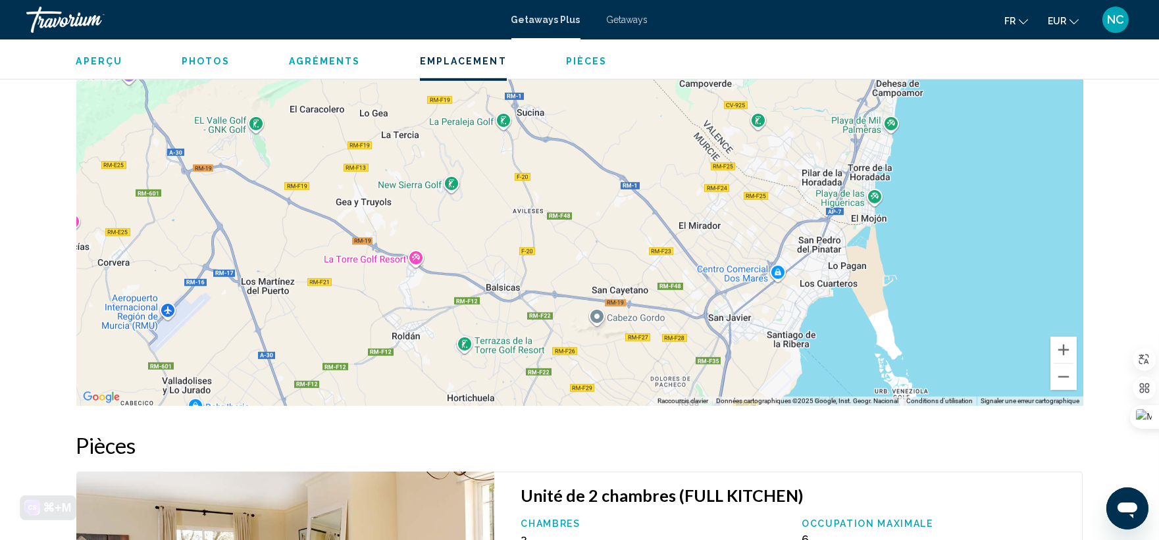
drag, startPoint x: 959, startPoint y: 192, endPoint x: 919, endPoint y: 341, distance: 154.7
click at [919, 341] on div "Main content" at bounding box center [579, 208] width 1007 height 395
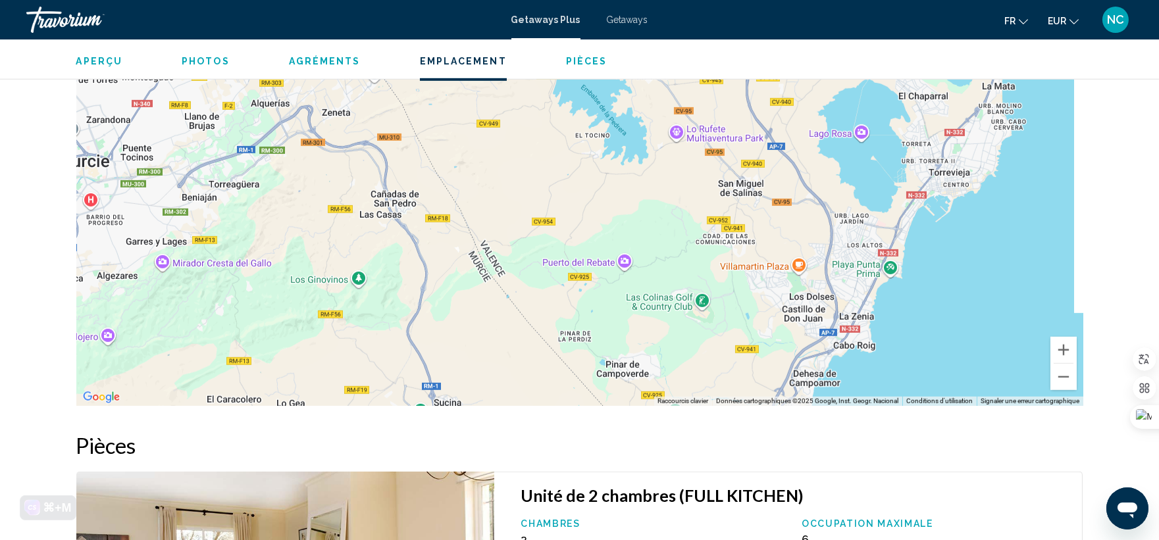
drag, startPoint x: 964, startPoint y: 203, endPoint x: 917, endPoint y: 356, distance: 160.5
click at [917, 356] on div "Main content" at bounding box center [579, 208] width 1007 height 395
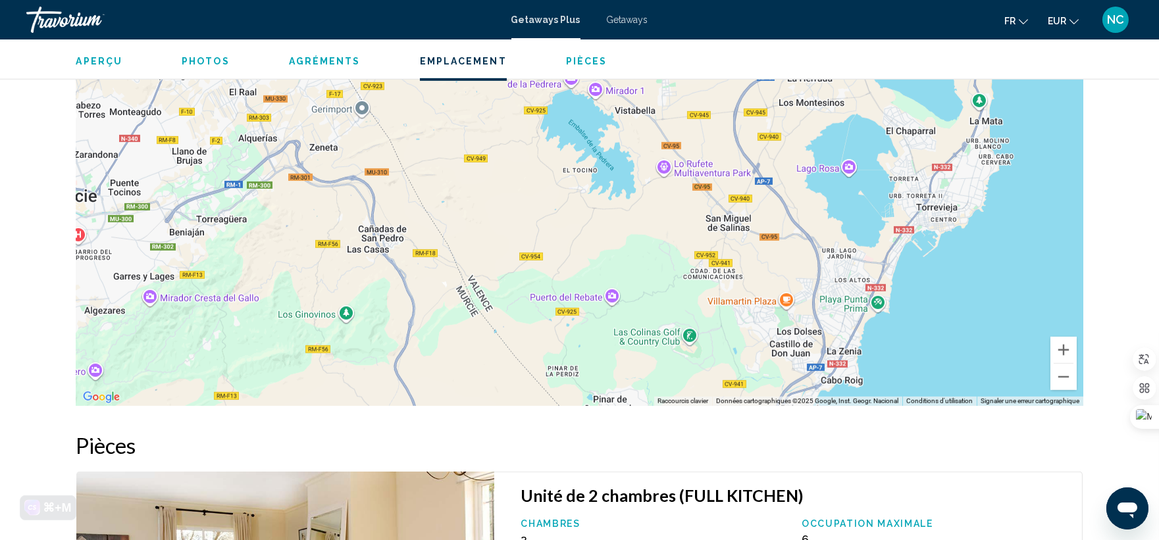
drag, startPoint x: 997, startPoint y: 241, endPoint x: 925, endPoint y: 350, distance: 130.2
click at [928, 347] on div "Main content" at bounding box center [579, 208] width 1007 height 395
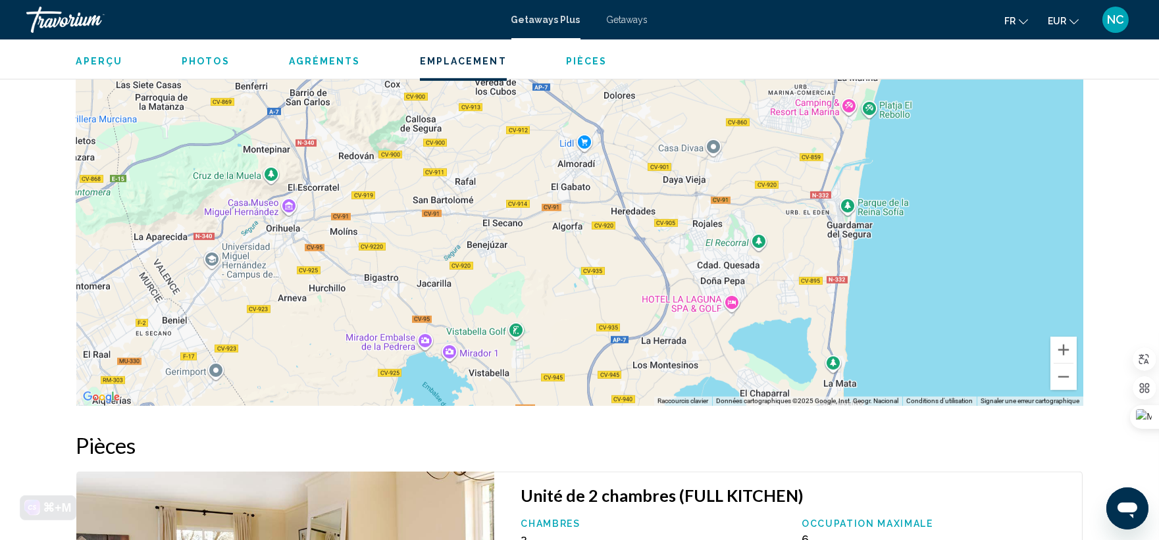
drag, startPoint x: 972, startPoint y: 219, endPoint x: 940, endPoint y: 334, distance: 119.6
click at [940, 334] on div "Main content" at bounding box center [579, 208] width 1007 height 395
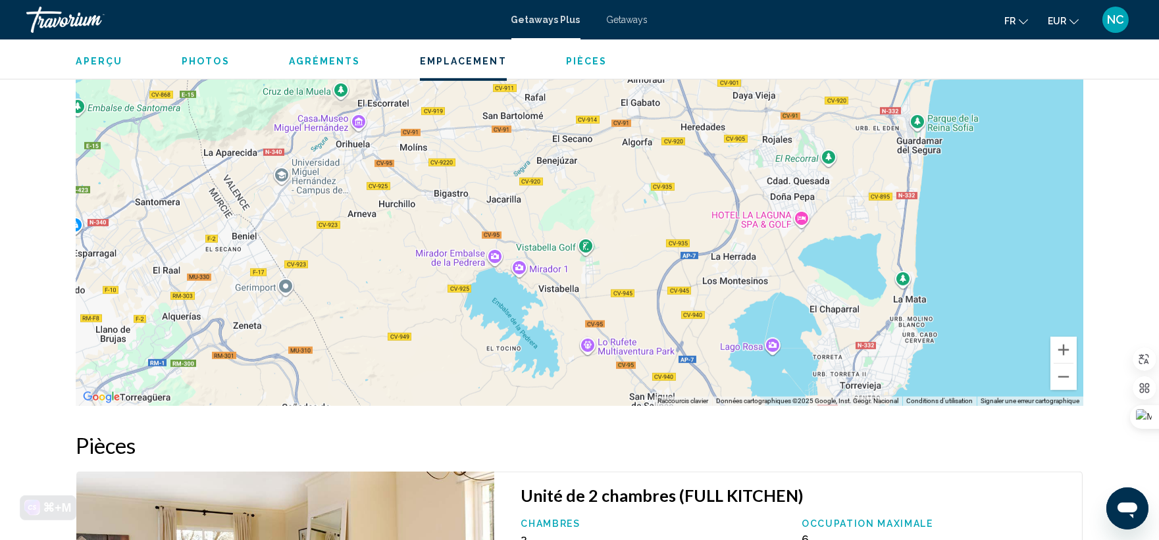
drag, startPoint x: 691, startPoint y: 301, endPoint x: 766, endPoint y: 197, distance: 128.2
click at [766, 197] on div "Main content" at bounding box center [579, 208] width 1007 height 395
click at [1072, 364] on button "Zoom arrière" at bounding box center [1064, 377] width 26 height 26
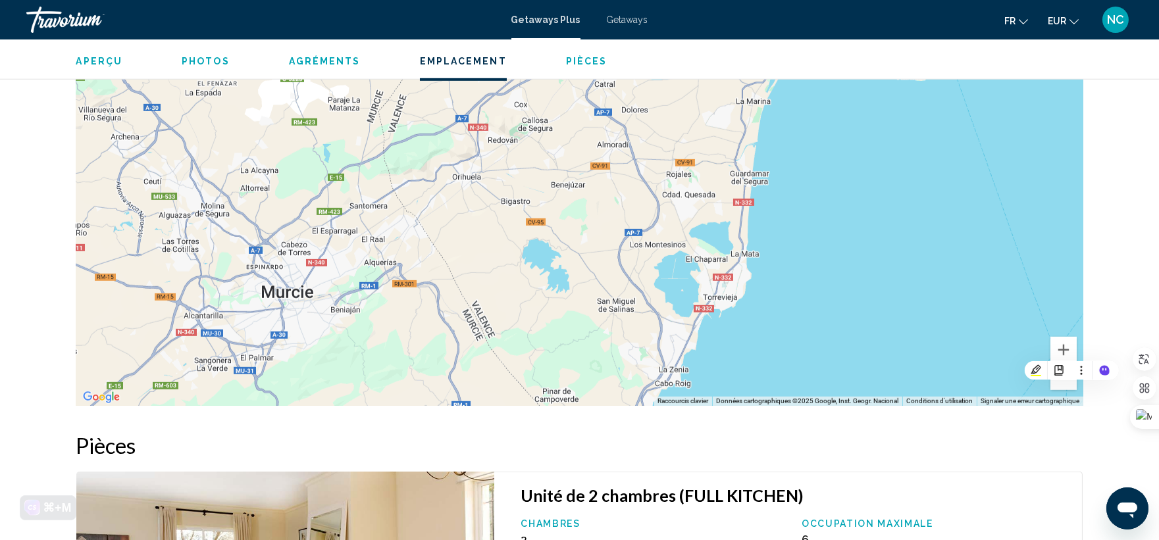
click at [1070, 364] on button "Zoom arrière" at bounding box center [1064, 377] width 26 height 26
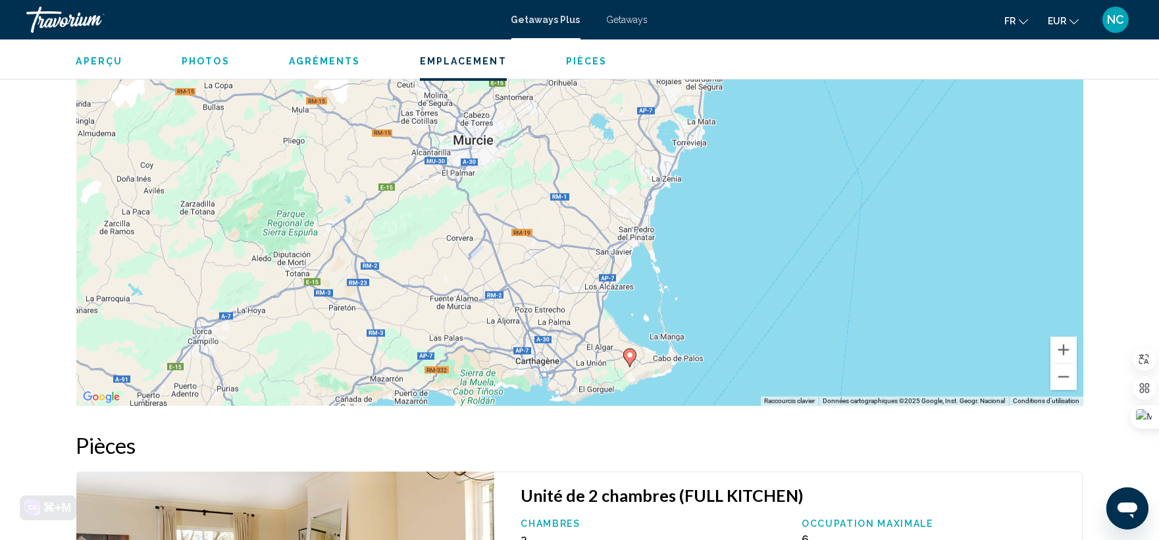
drag, startPoint x: 583, startPoint y: 301, endPoint x: 624, endPoint y: 192, distance: 117.5
click at [624, 192] on div "Pour activer le glissement avec le clavier, appuyez sur Alt+Entrée. Une fois ce…" at bounding box center [579, 208] width 1007 height 395
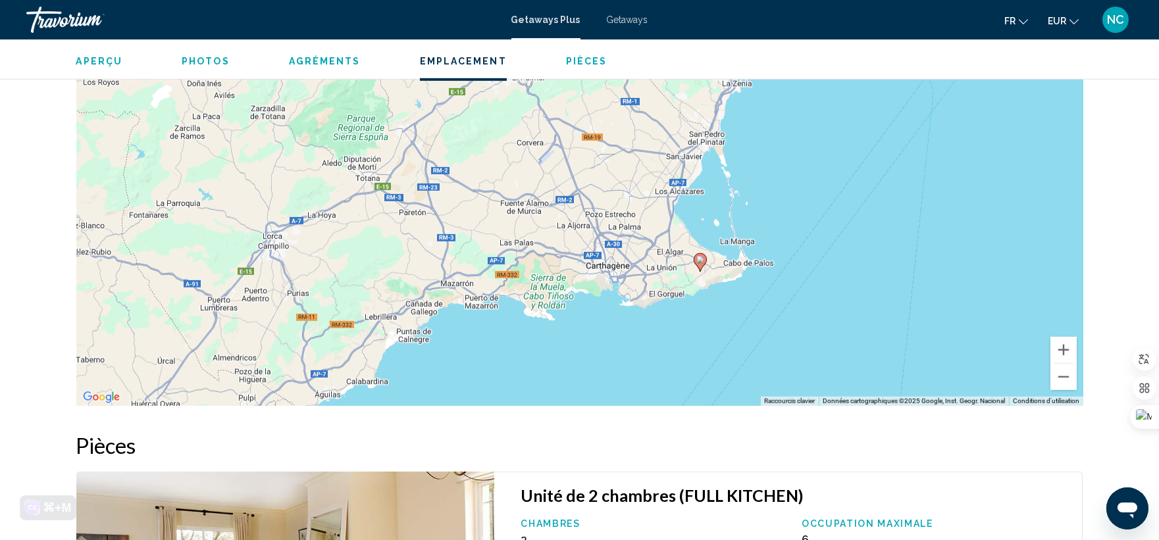
drag, startPoint x: 652, startPoint y: 365, endPoint x: 725, endPoint y: 270, distance: 119.8
click at [725, 270] on div "Pour activer le glissement avec le clavier, appuyez sur Alt+Entrée. Une fois ce…" at bounding box center [579, 208] width 1007 height 395
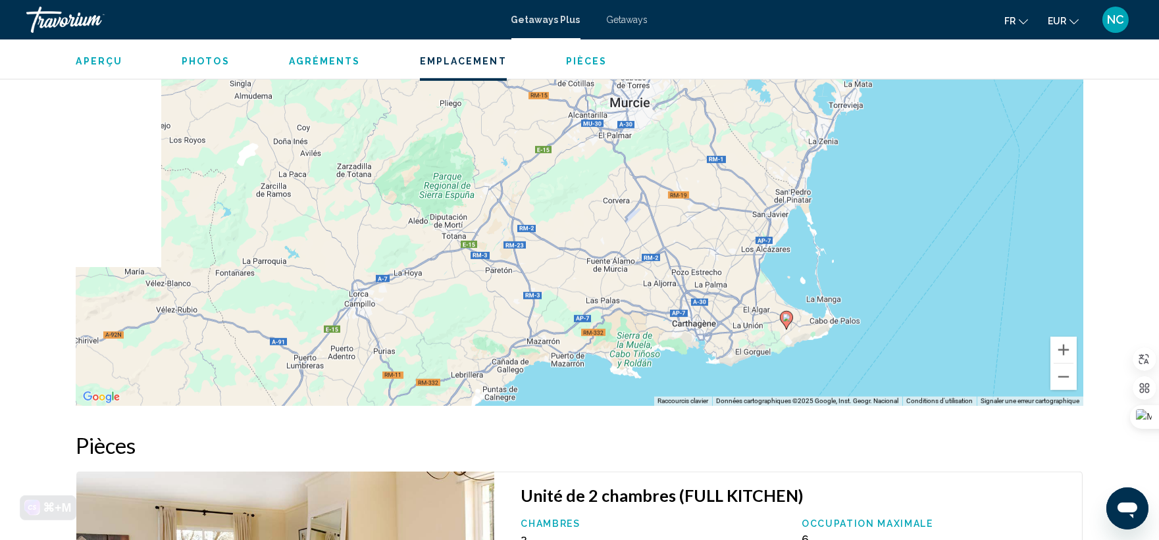
drag, startPoint x: 575, startPoint y: 175, endPoint x: 680, endPoint y: 245, distance: 125.8
click at [680, 245] on div "Pour activer le glissement avec le clavier, appuyez sur Alt+Entrée. Une fois ce…" at bounding box center [579, 208] width 1007 height 395
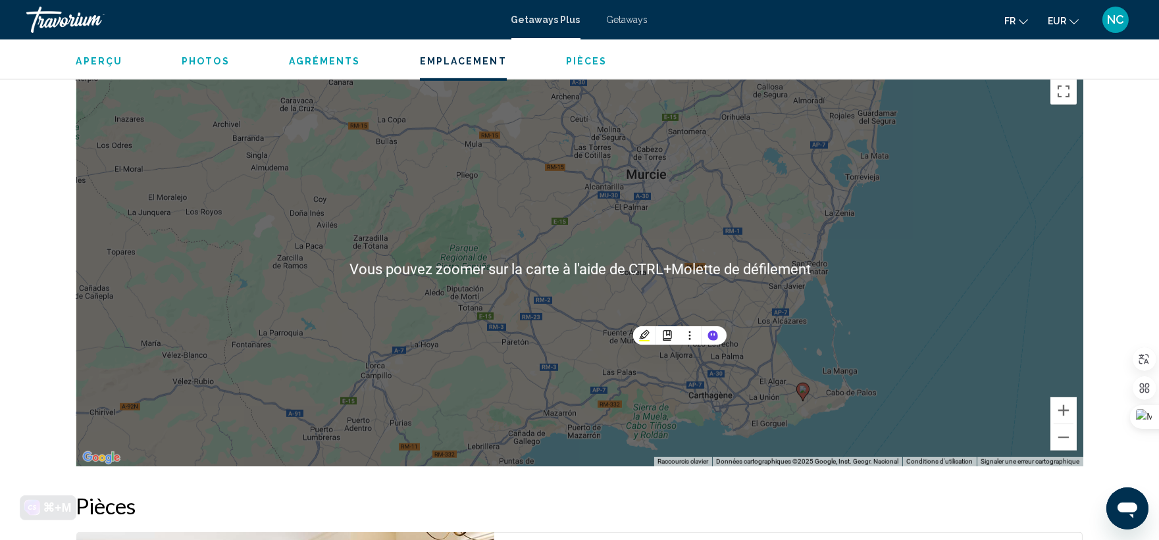
scroll to position [1600, 0]
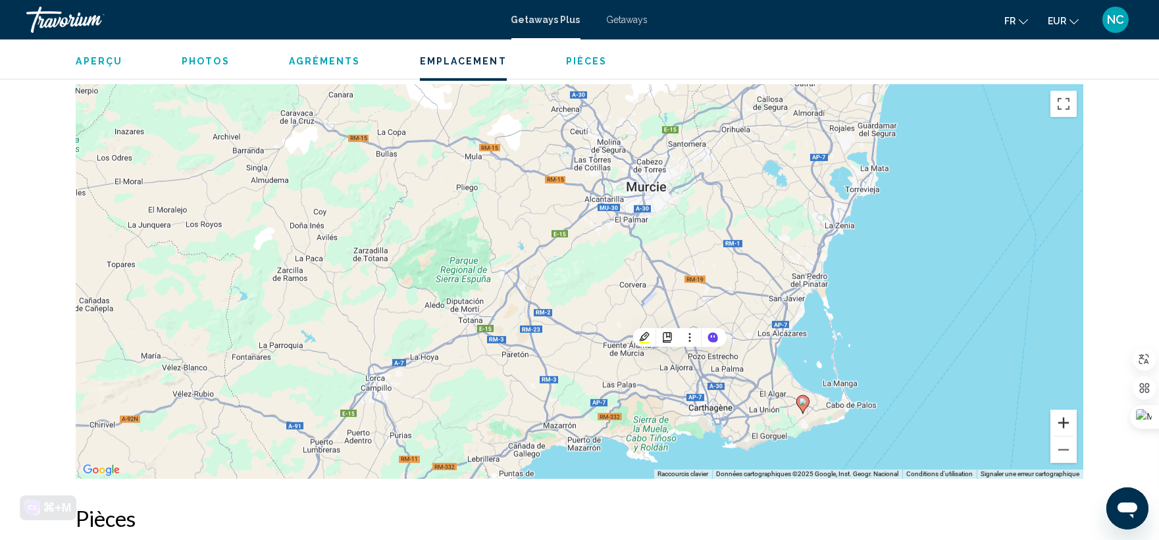
click at [1070, 410] on button "Zoom avant" at bounding box center [1064, 423] width 26 height 26
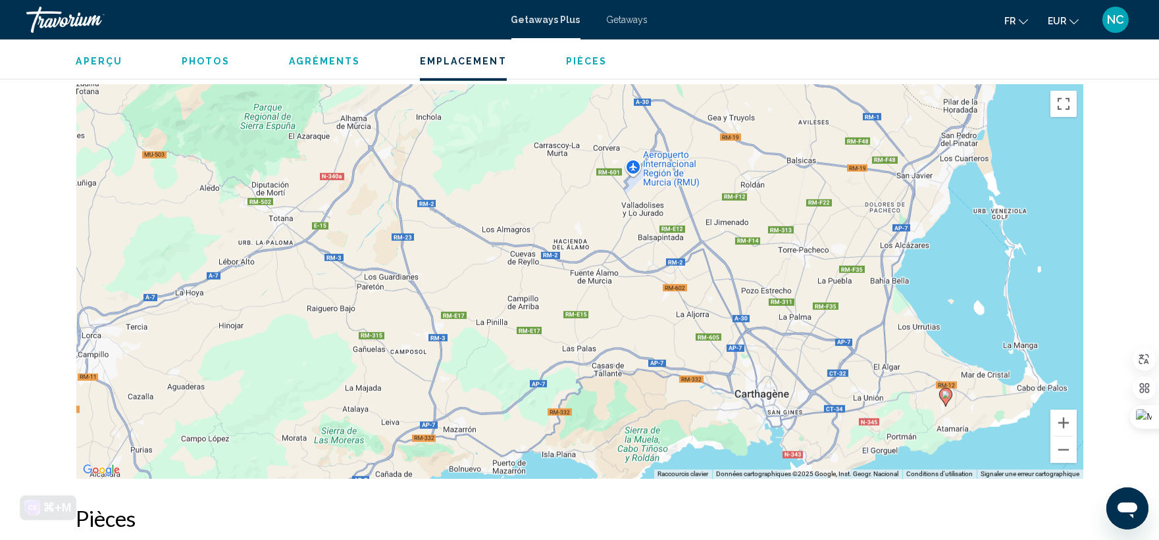
drag, startPoint x: 943, startPoint y: 326, endPoint x: 864, endPoint y: 186, distance: 161.2
click at [864, 186] on div "Pour activer le glissement avec le clavier, appuyez sur Alt+Entrée. Une fois ce…" at bounding box center [579, 281] width 1007 height 395
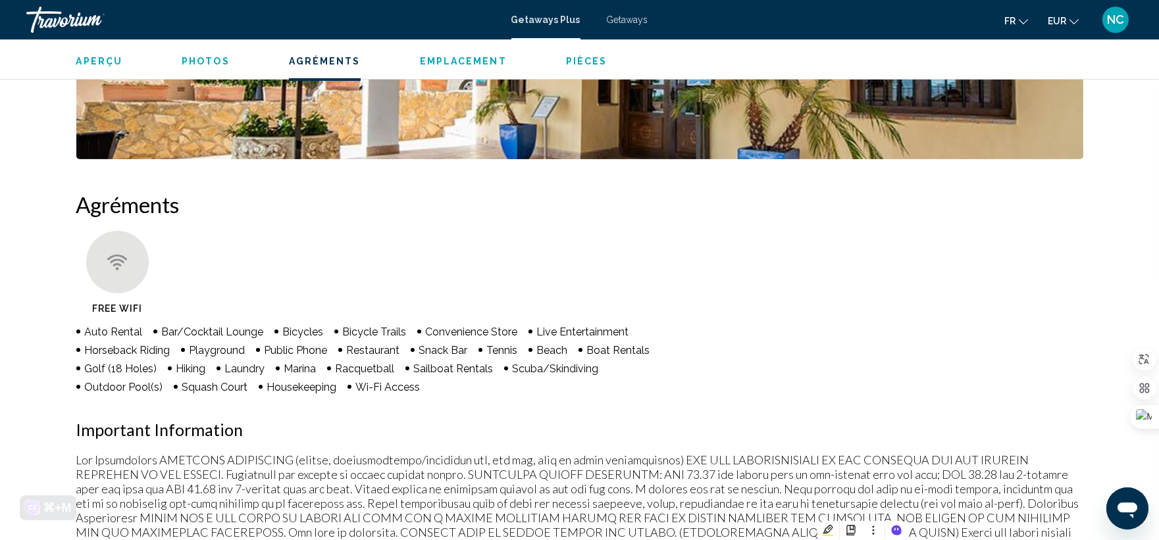
scroll to position [795, 0]
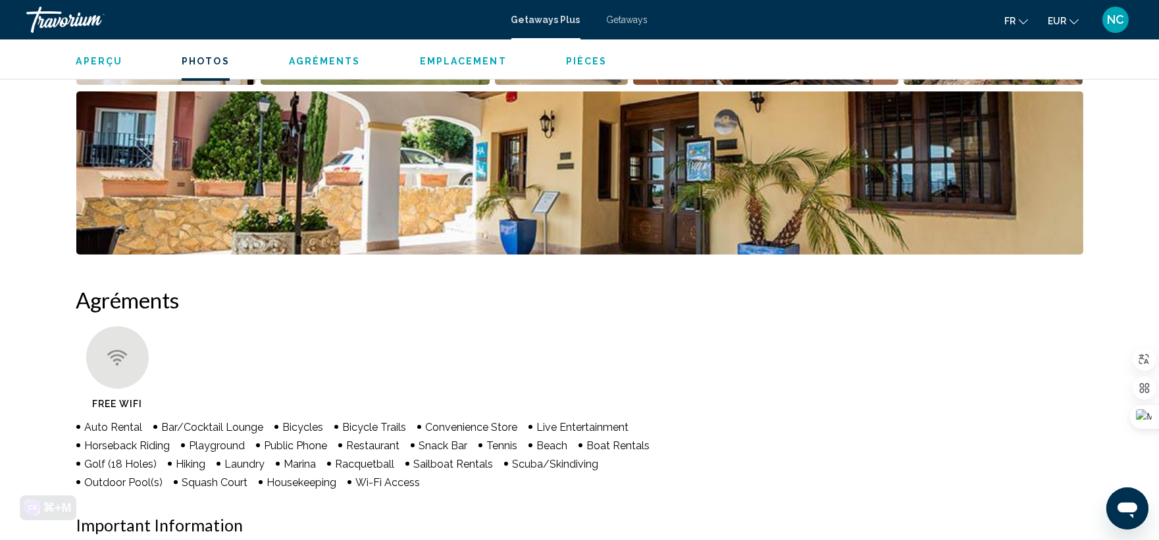
click at [1108, 79] on div "Aperçu Photos Agréments Emplacement Pièces Rechercher" at bounding box center [580, 59] width 1060 height 41
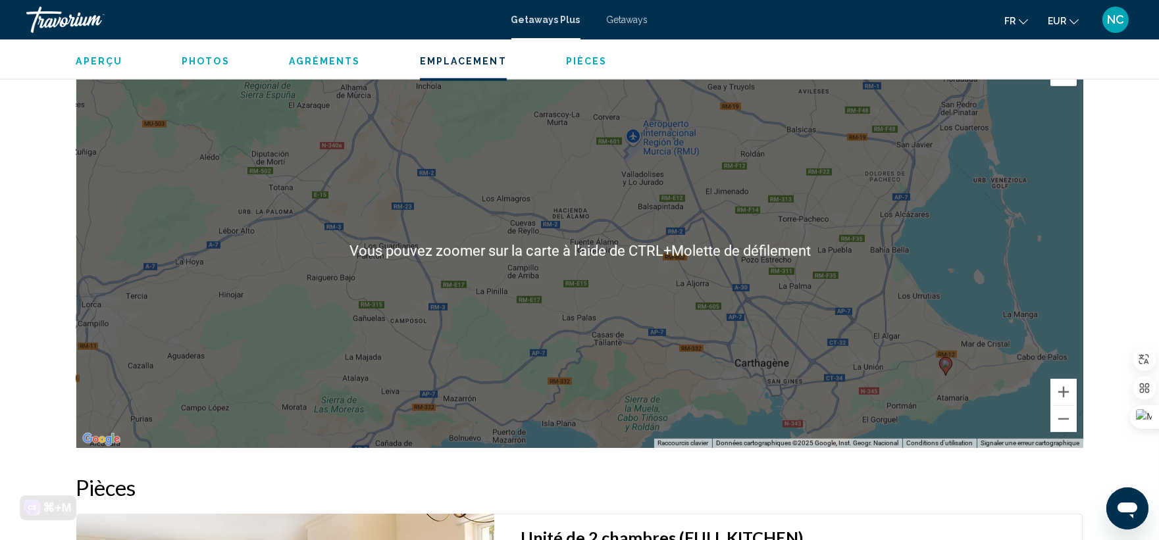
scroll to position [1536, 0]
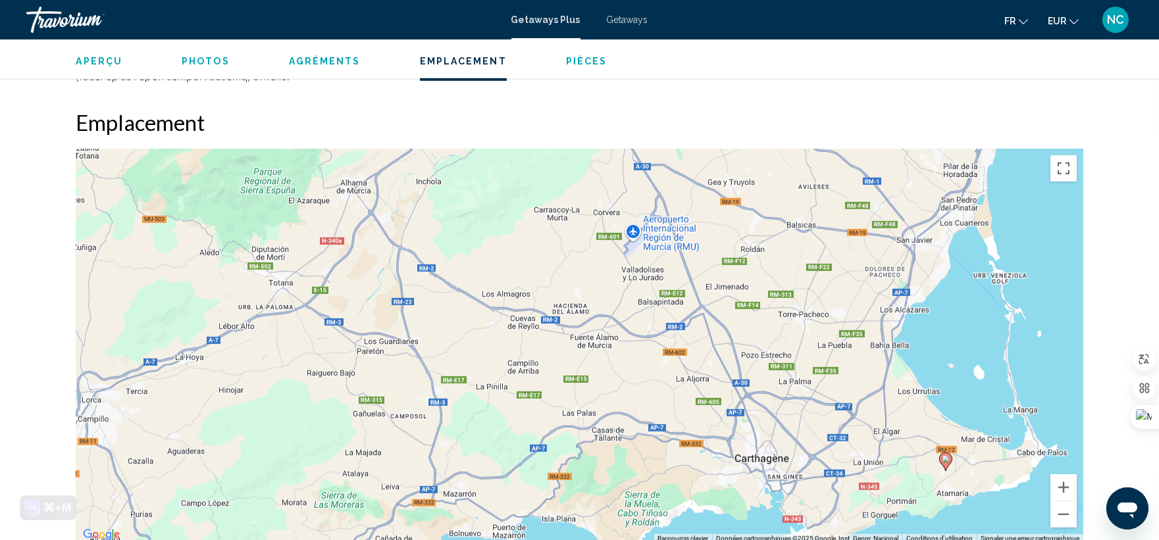
drag, startPoint x: 588, startPoint y: 224, endPoint x: 529, endPoint y: 233, distance: 60.5
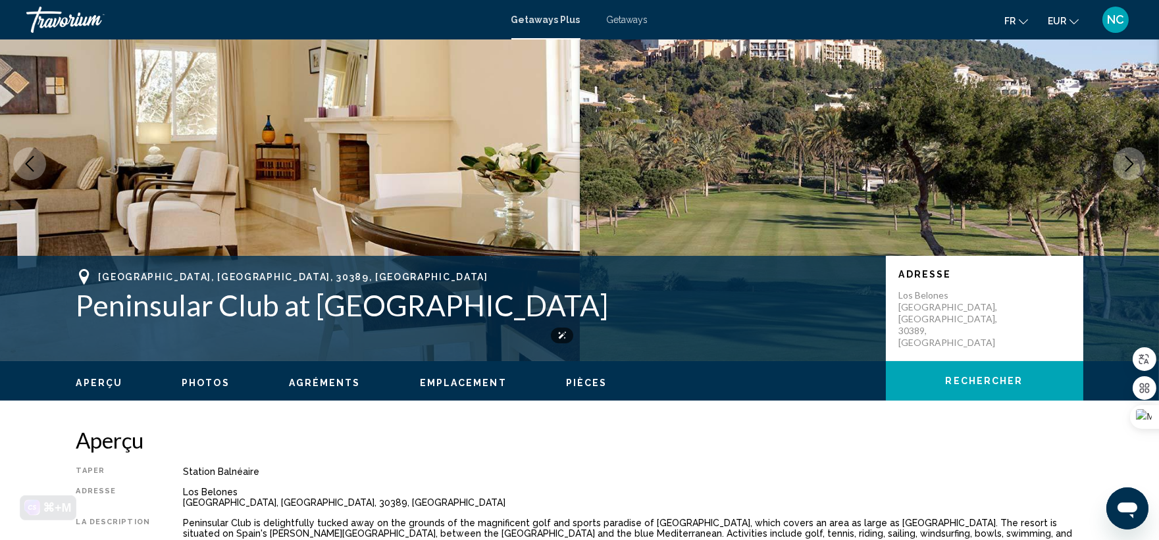
scroll to position [146, 0]
